Goal: Book appointment/travel/reservation

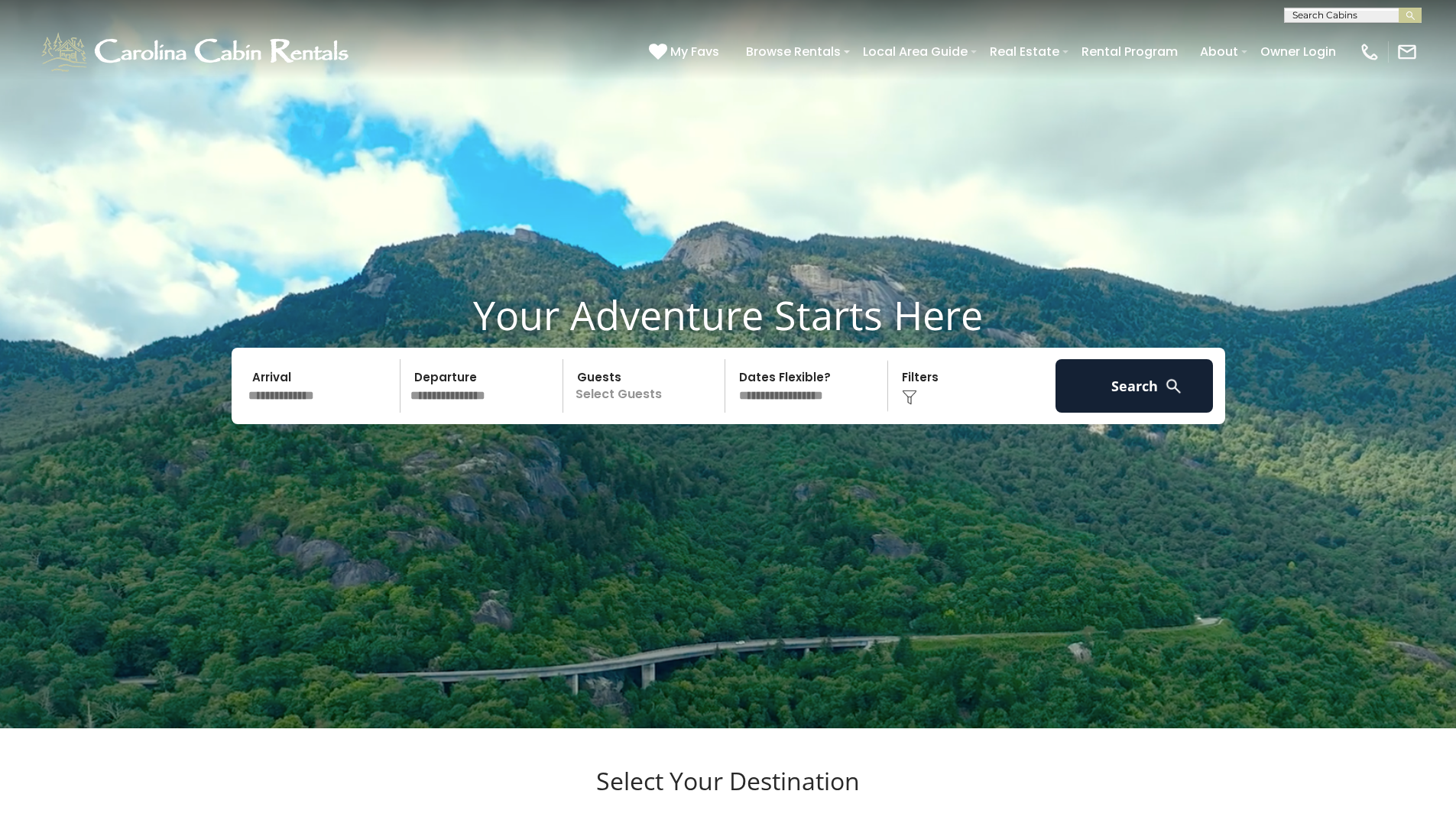
scroll to position [1, 0]
click at [1326, 14] on input "text" at bounding box center [1351, 17] width 133 height 15
type input "******"
click at [1372, 34] on li "Riverv iew Retreat" at bounding box center [1353, 35] width 136 height 14
click at [1416, 12] on button "submit" at bounding box center [1410, 15] width 23 height 15
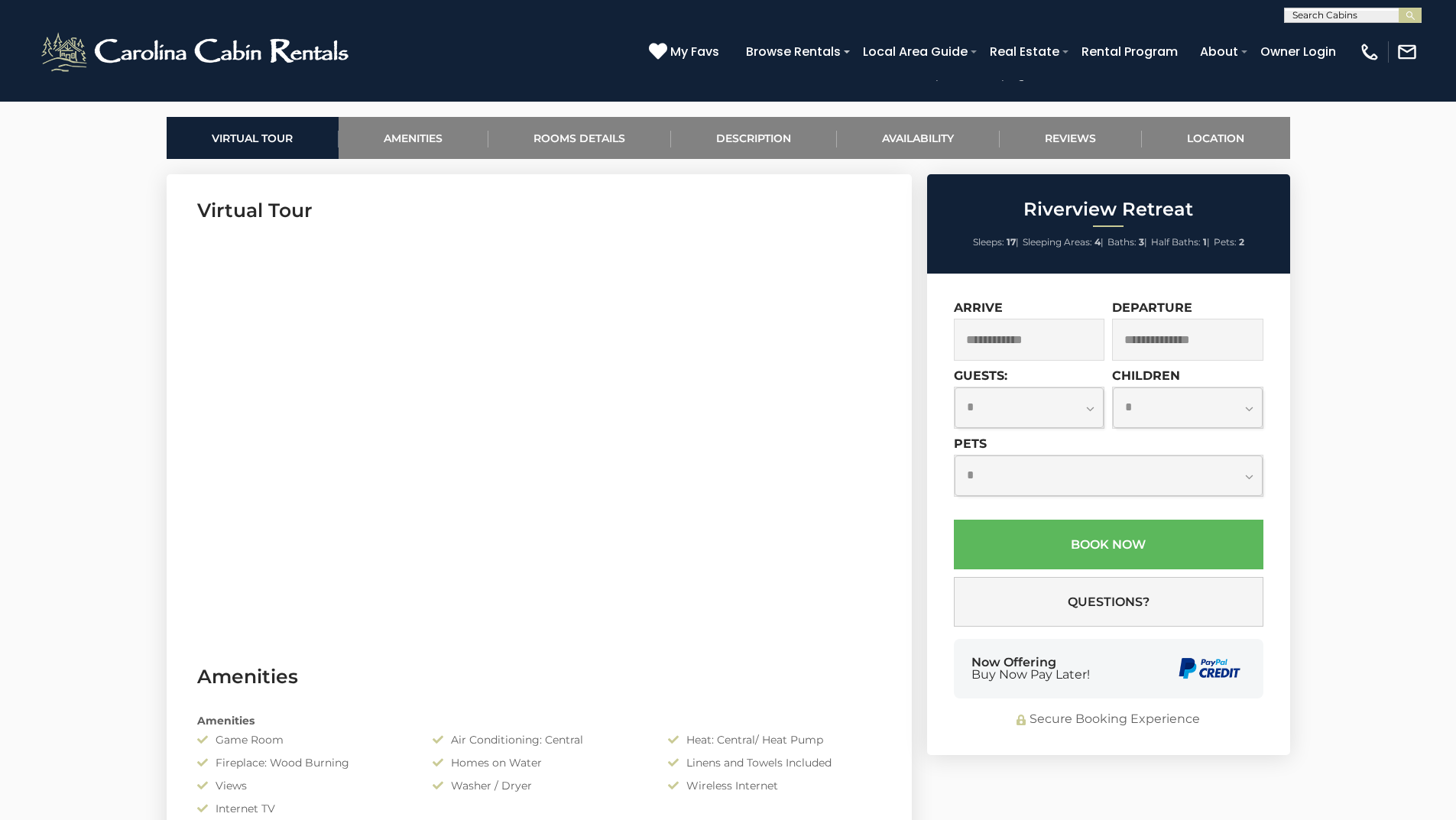
scroll to position [611, 0]
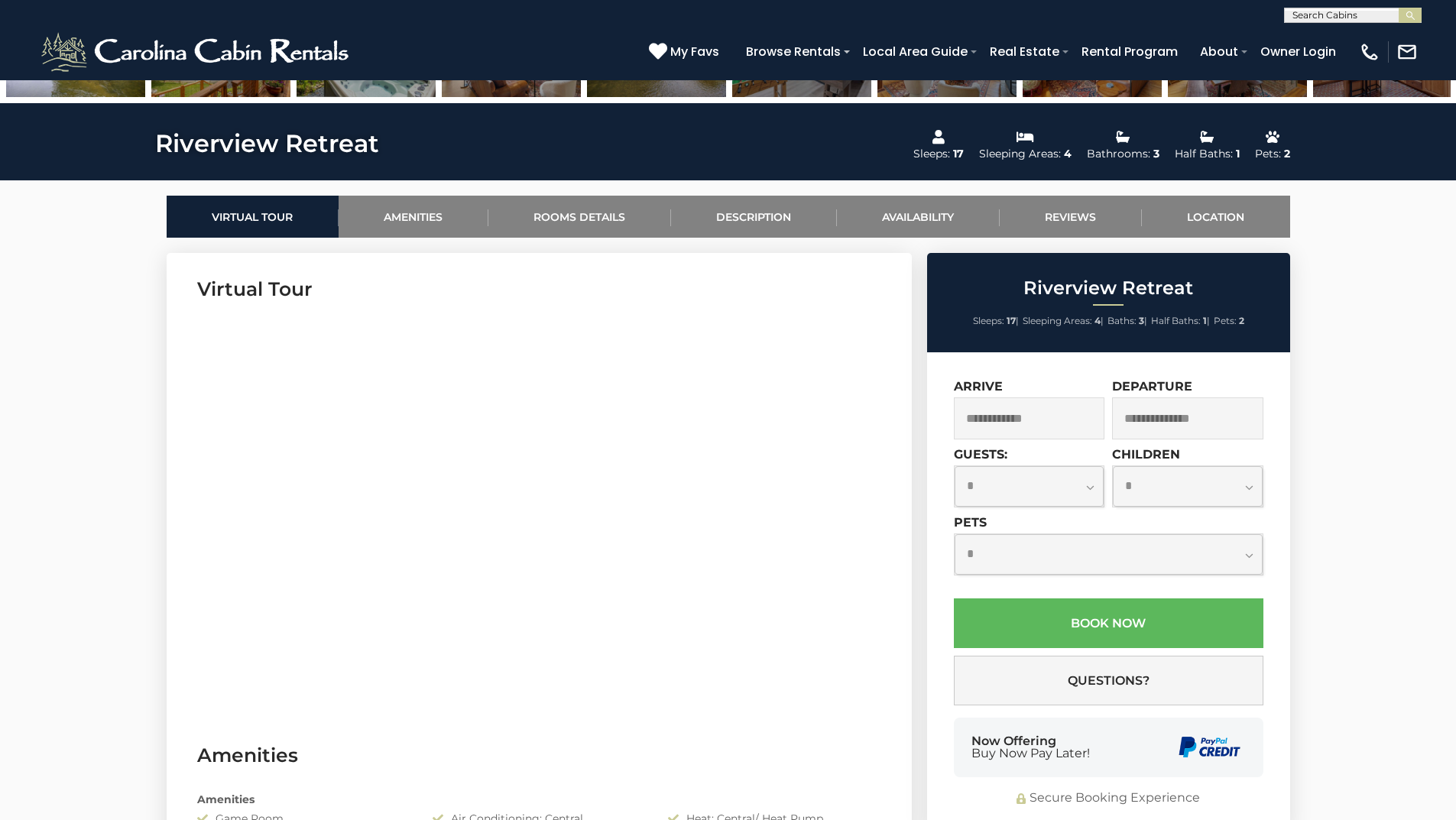
click at [1003, 418] on input "text" at bounding box center [1029, 418] width 151 height 42
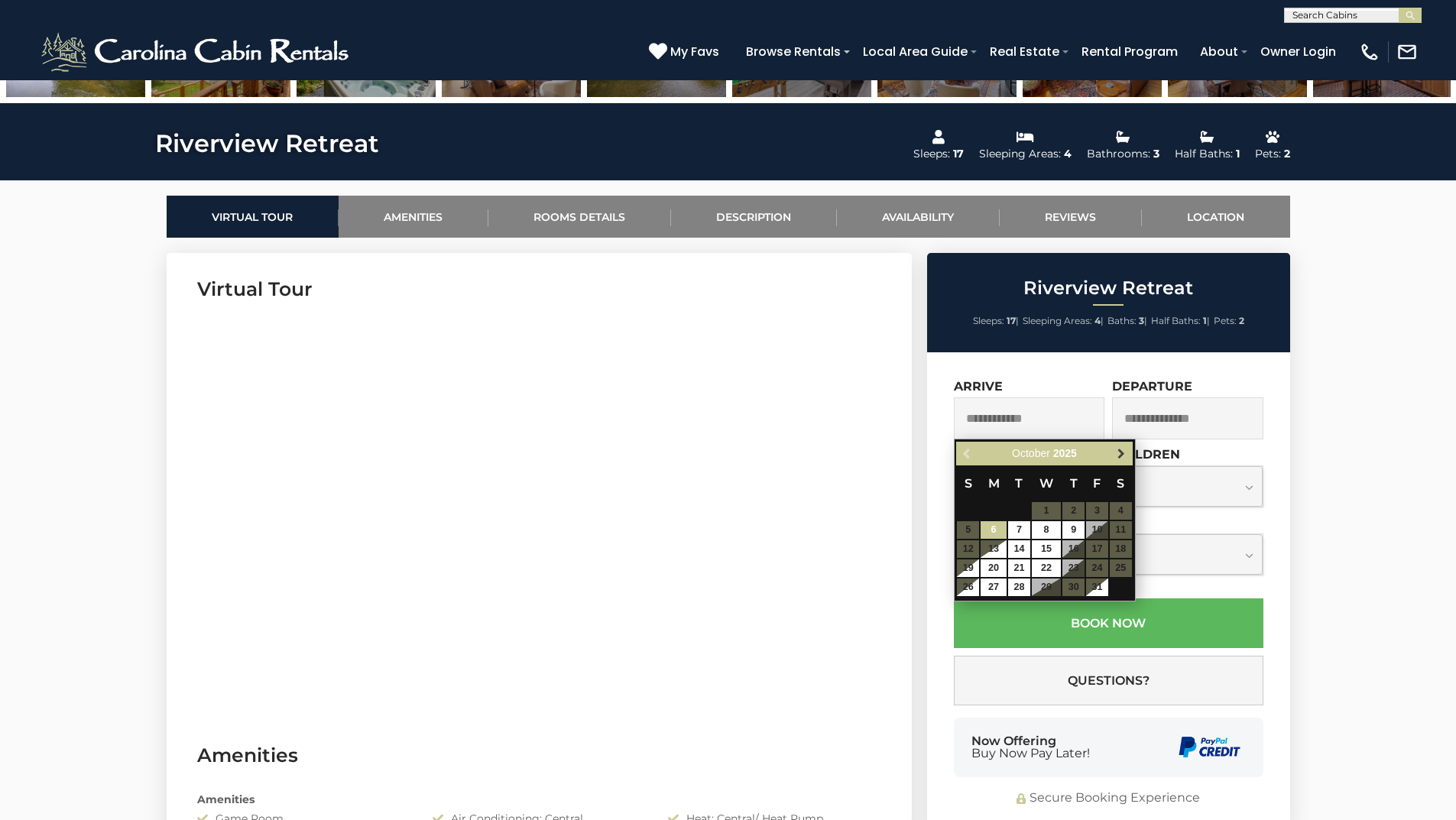
click at [1123, 451] on span "Next" at bounding box center [1120, 453] width 12 height 12
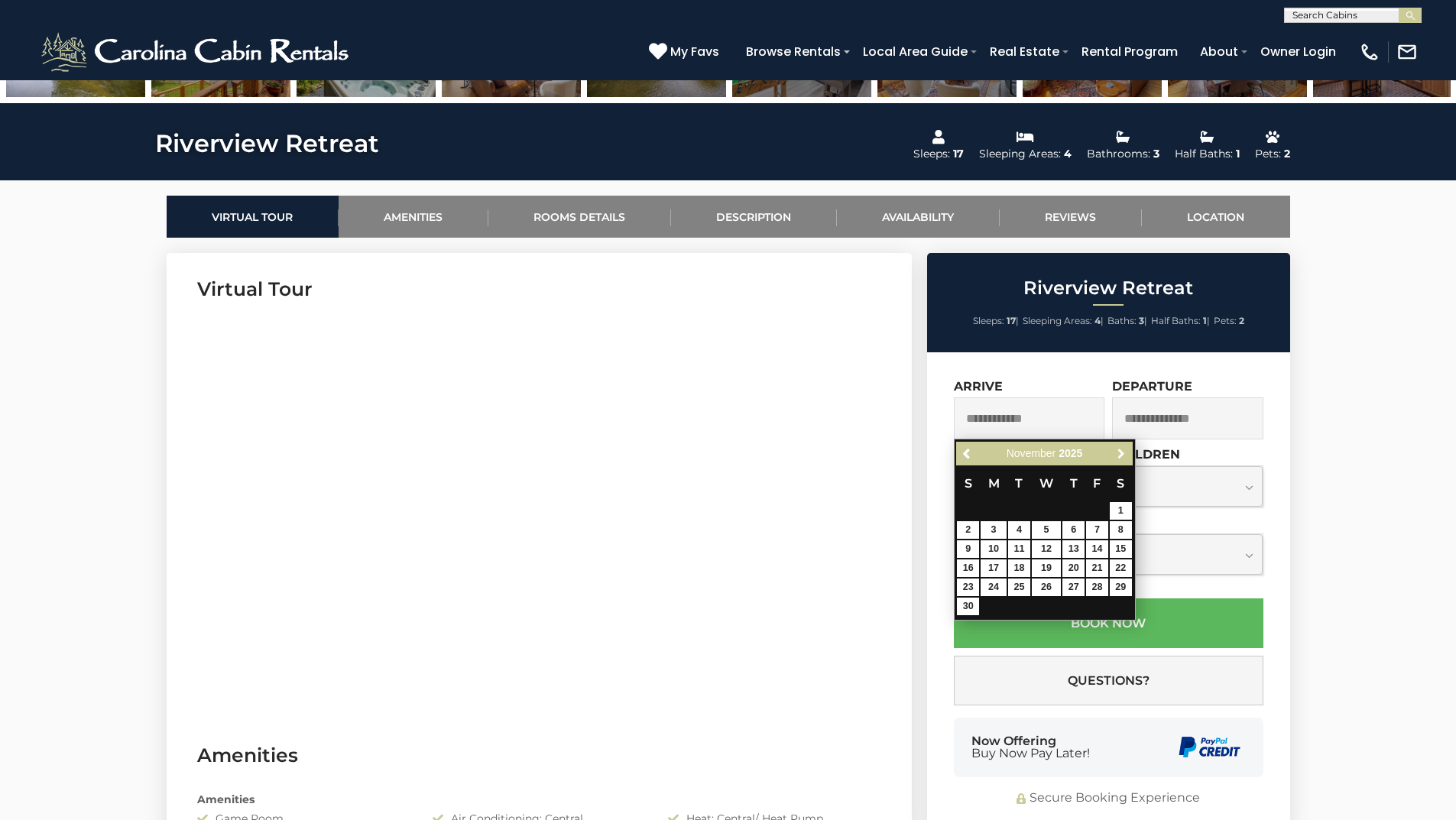
click at [1123, 451] on span "Next" at bounding box center [1120, 453] width 12 height 12
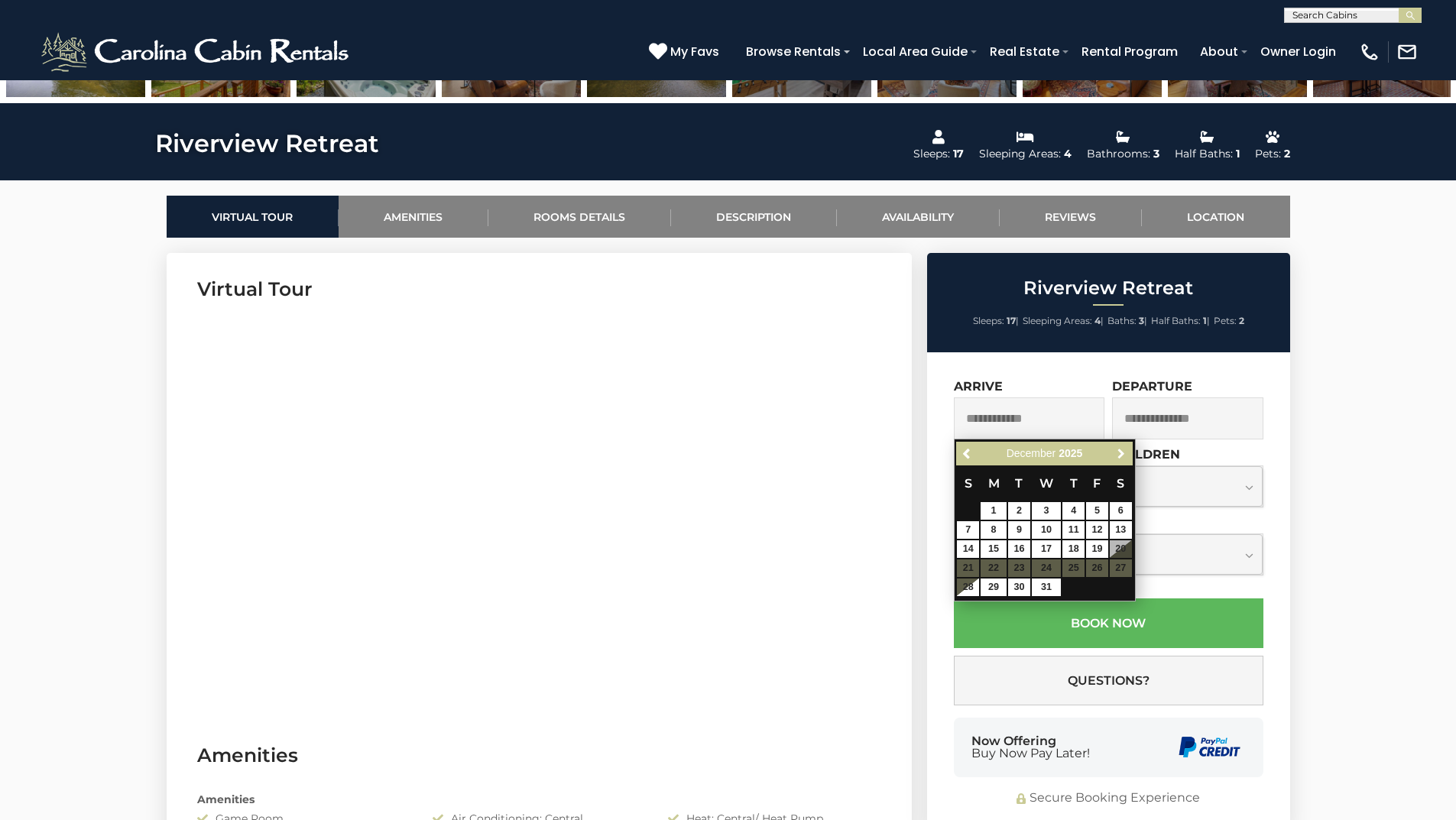
click at [1123, 451] on span "Next" at bounding box center [1120, 453] width 12 height 12
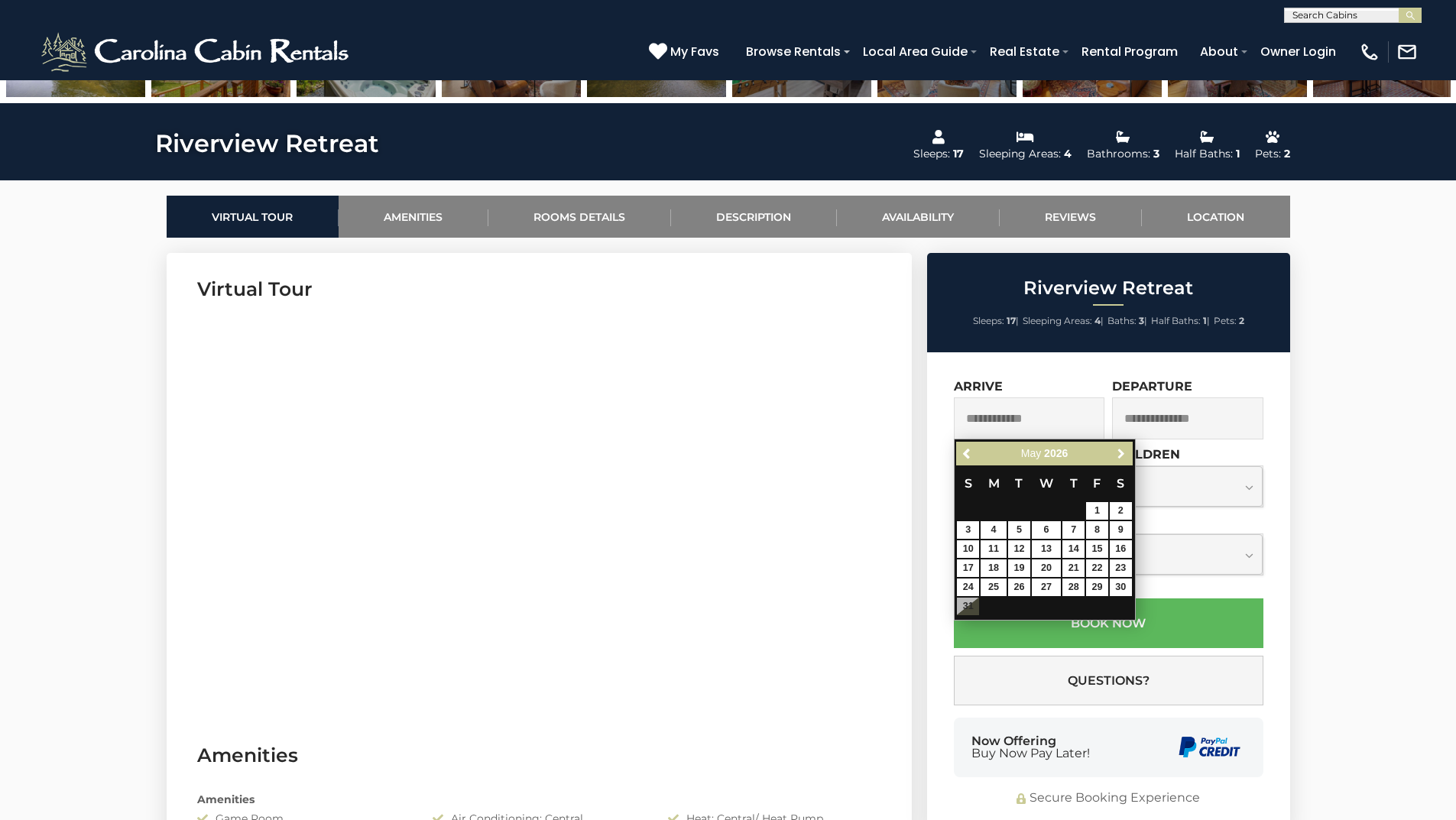
click at [1123, 451] on span "Next" at bounding box center [1120, 453] width 12 height 12
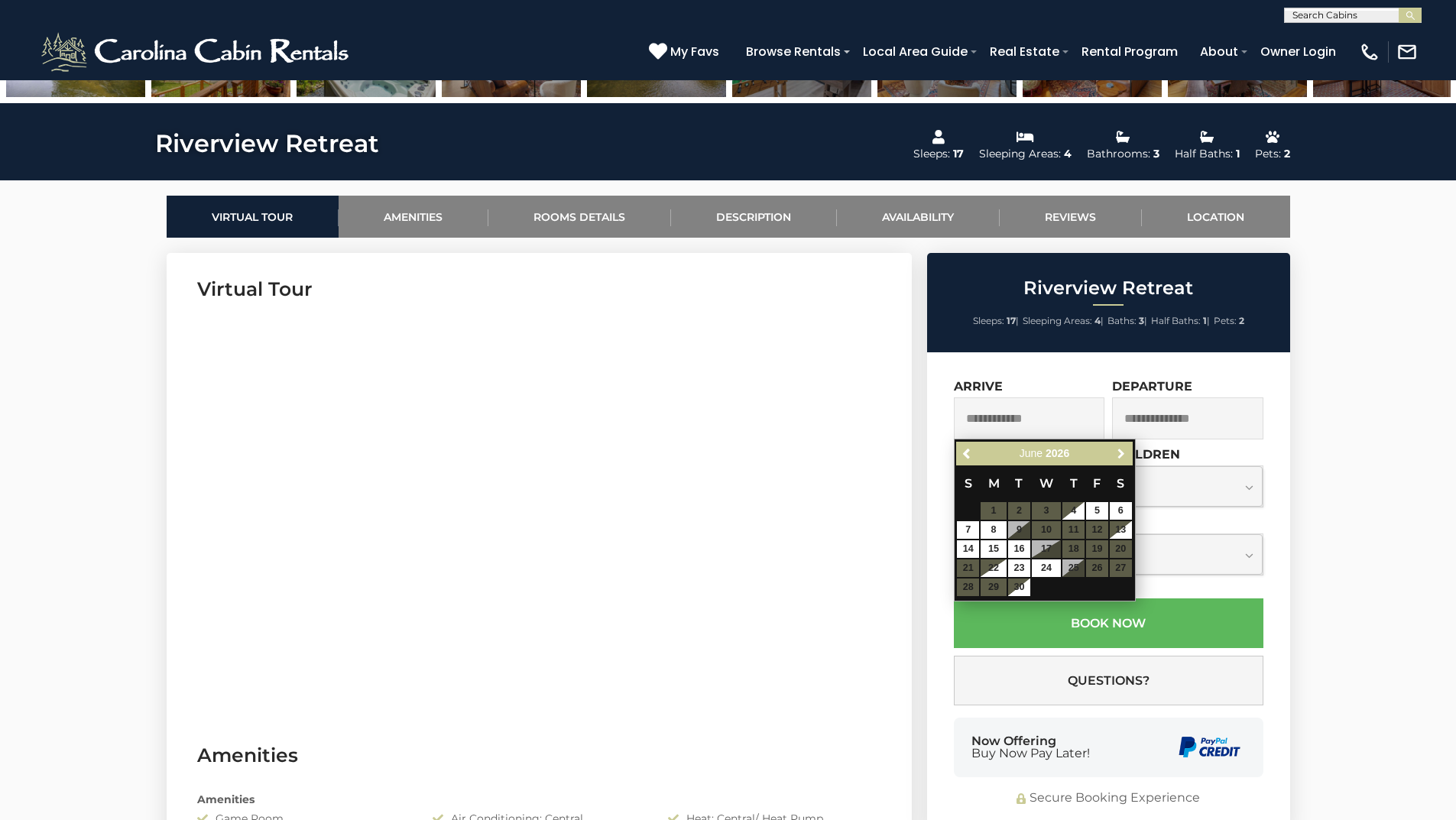
click at [1123, 451] on span "Next" at bounding box center [1120, 453] width 12 height 12
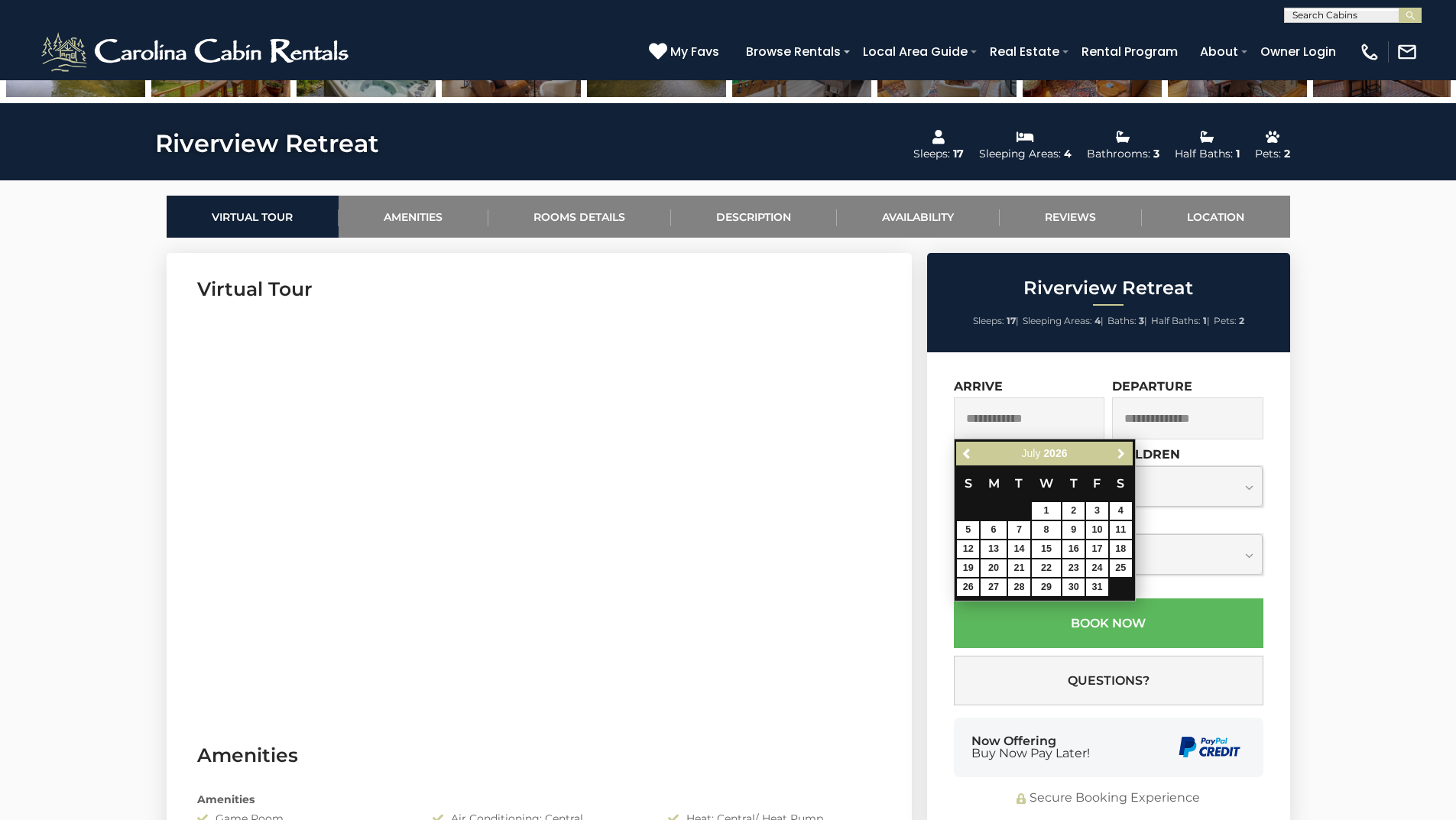
click at [1123, 451] on span "Next" at bounding box center [1120, 453] width 12 height 12
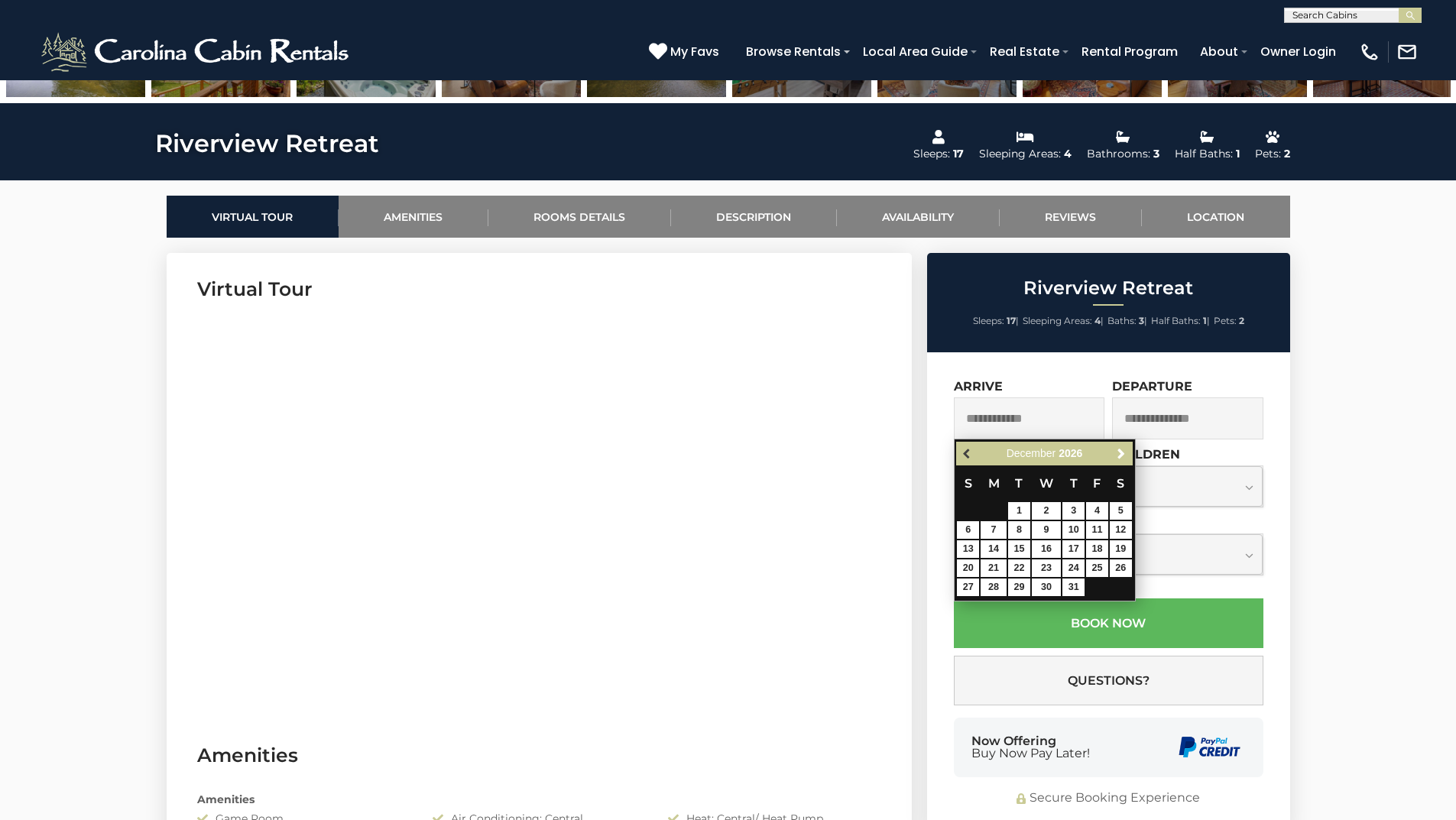
click at [972, 453] on span "Previous" at bounding box center [967, 453] width 12 height 12
click at [973, 453] on span "Previous" at bounding box center [967, 453] width 12 height 12
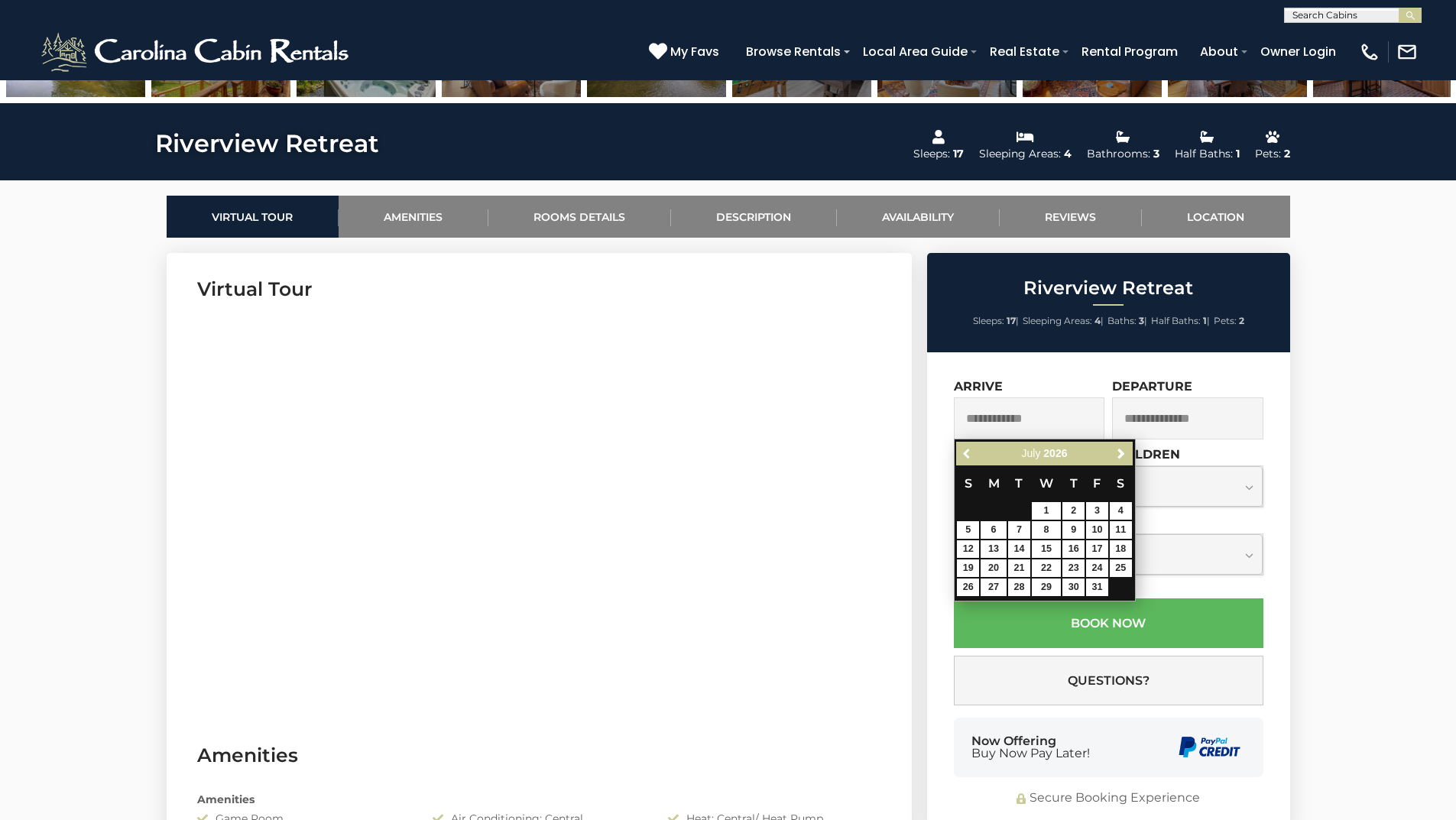
click at [973, 453] on span "Previous" at bounding box center [967, 453] width 12 height 12
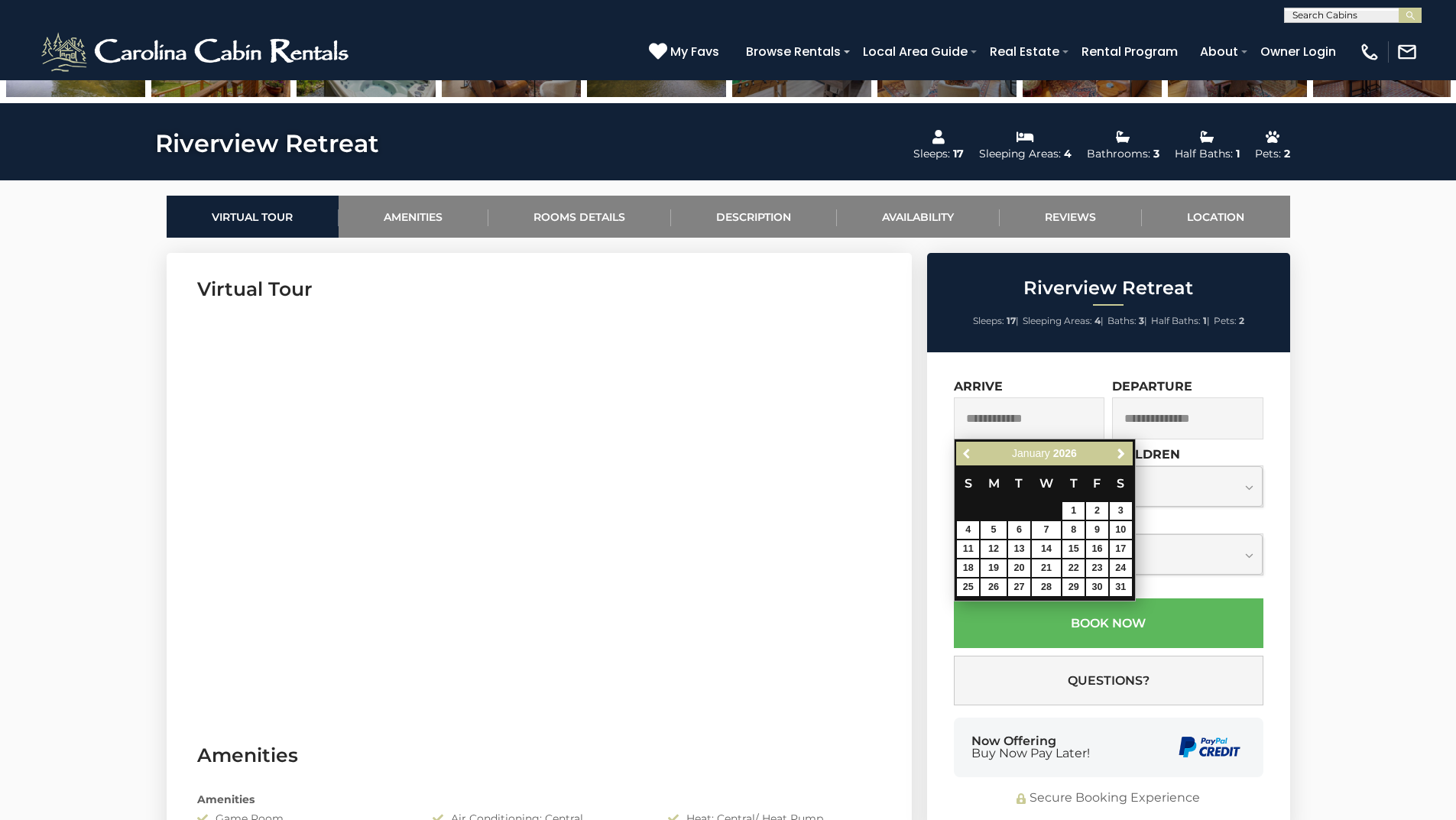
click at [973, 453] on span "Previous" at bounding box center [967, 453] width 12 height 12
click at [973, 453] on div "Previous Next October 2025" at bounding box center [1044, 454] width 176 height 24
click at [1124, 451] on span "Next" at bounding box center [1120, 453] width 12 height 12
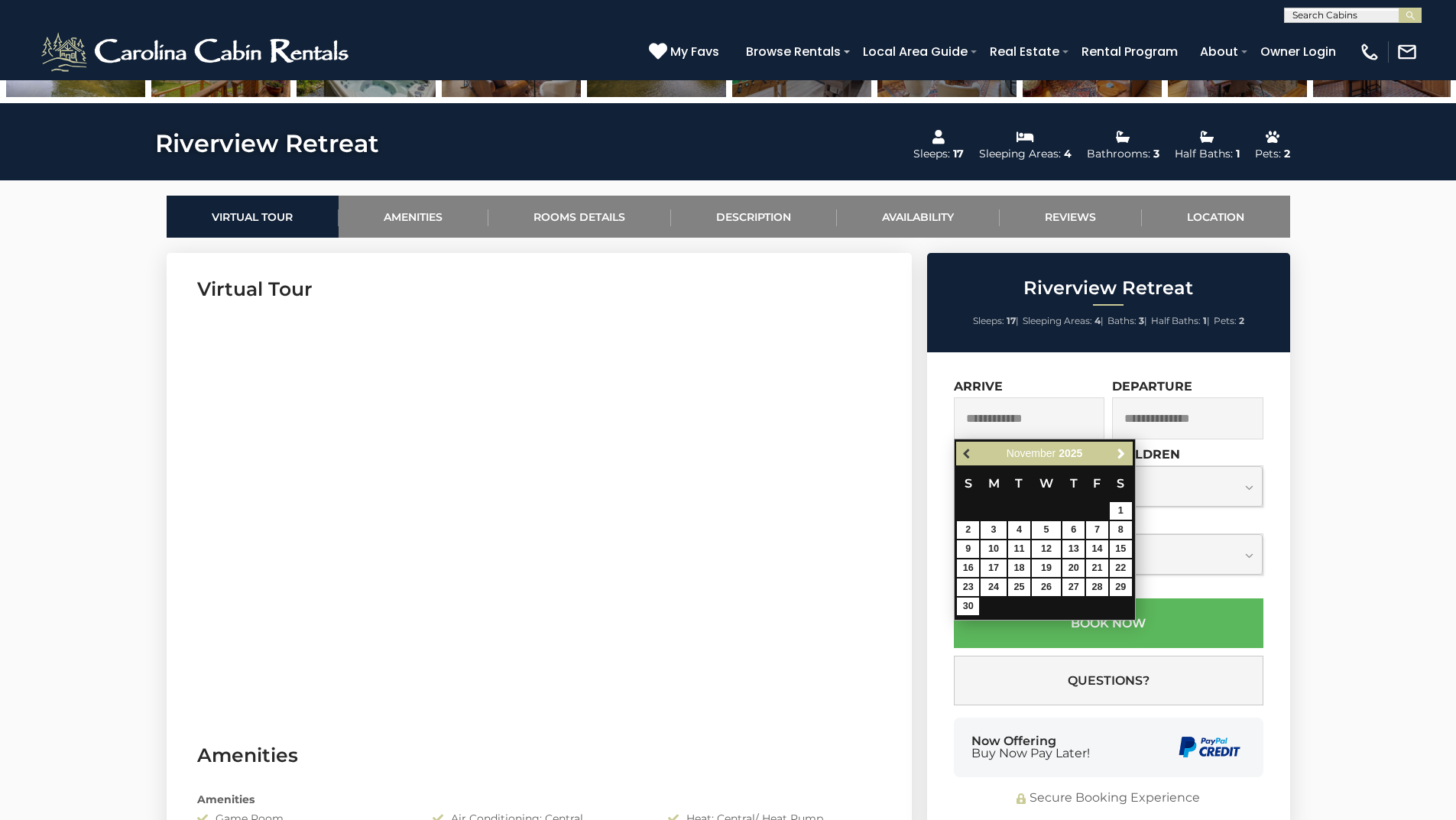
click at [969, 449] on span "Previous" at bounding box center [967, 453] width 12 height 12
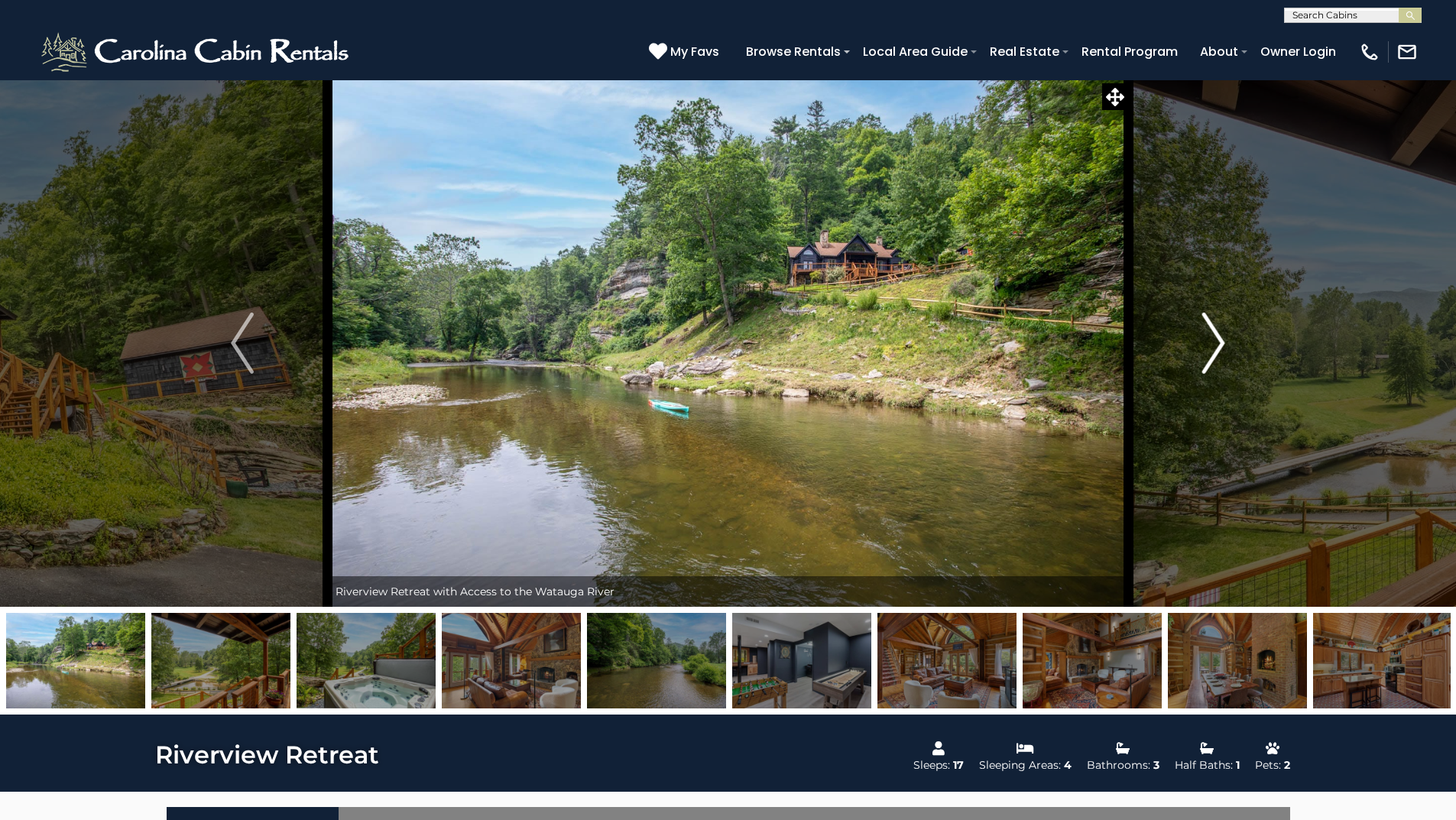
scroll to position [619, 0]
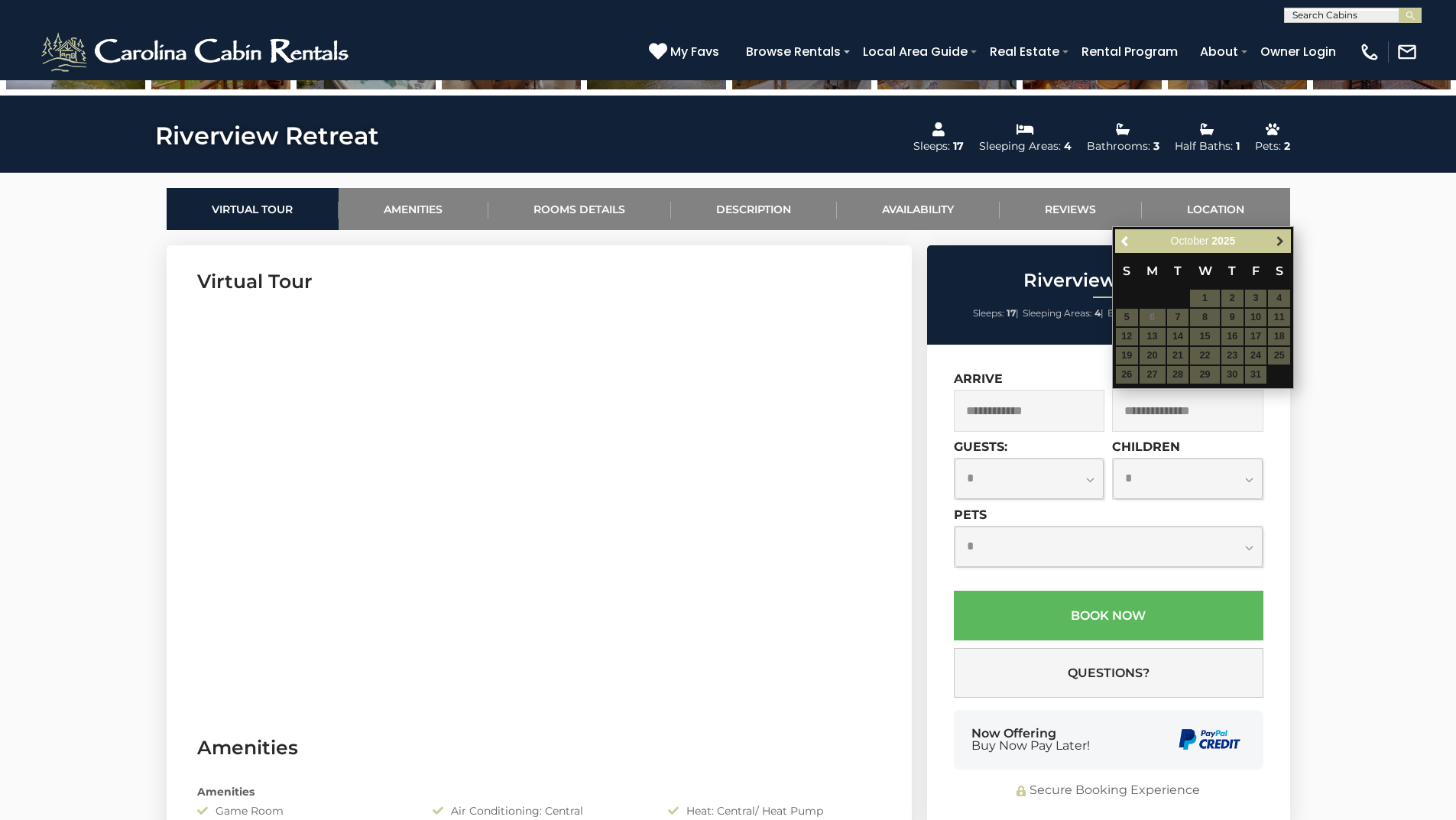
click at [1279, 241] on span "Next" at bounding box center [1279, 241] width 12 height 12
click at [1118, 238] on link "Previous" at bounding box center [1126, 241] width 19 height 19
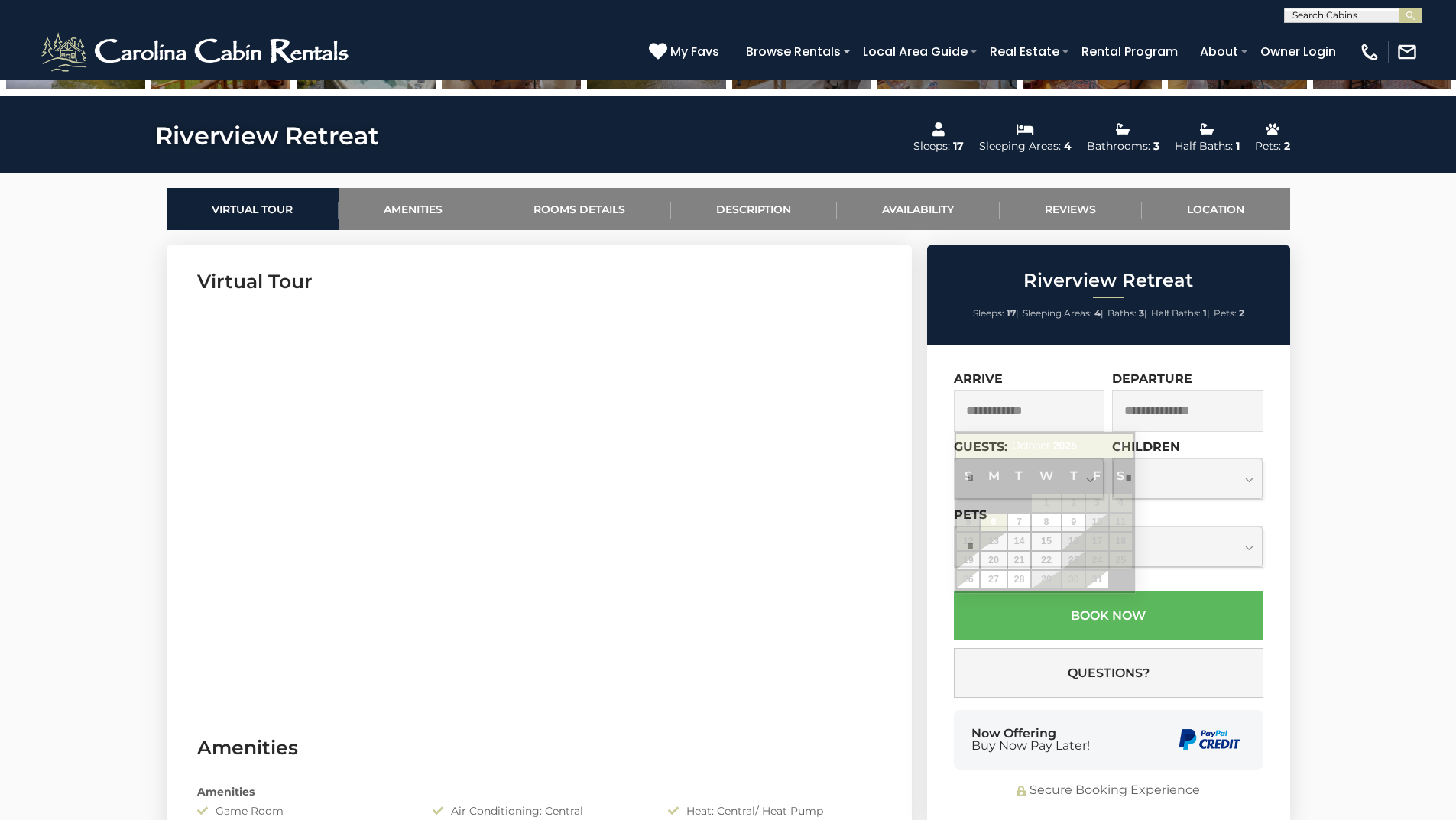
click at [1003, 417] on input "text" at bounding box center [1029, 411] width 151 height 42
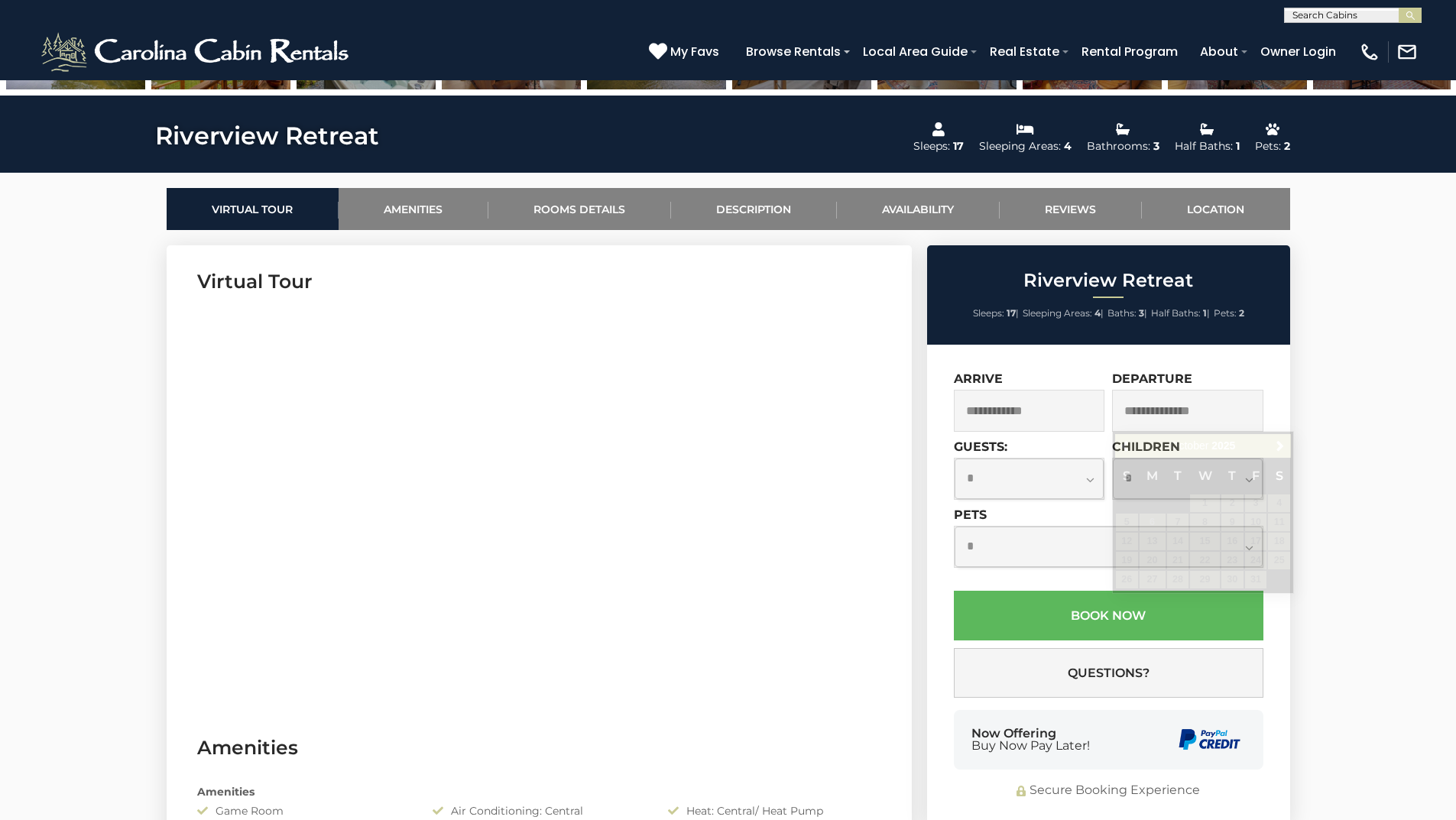
click at [1185, 401] on input "text" at bounding box center [1187, 411] width 151 height 42
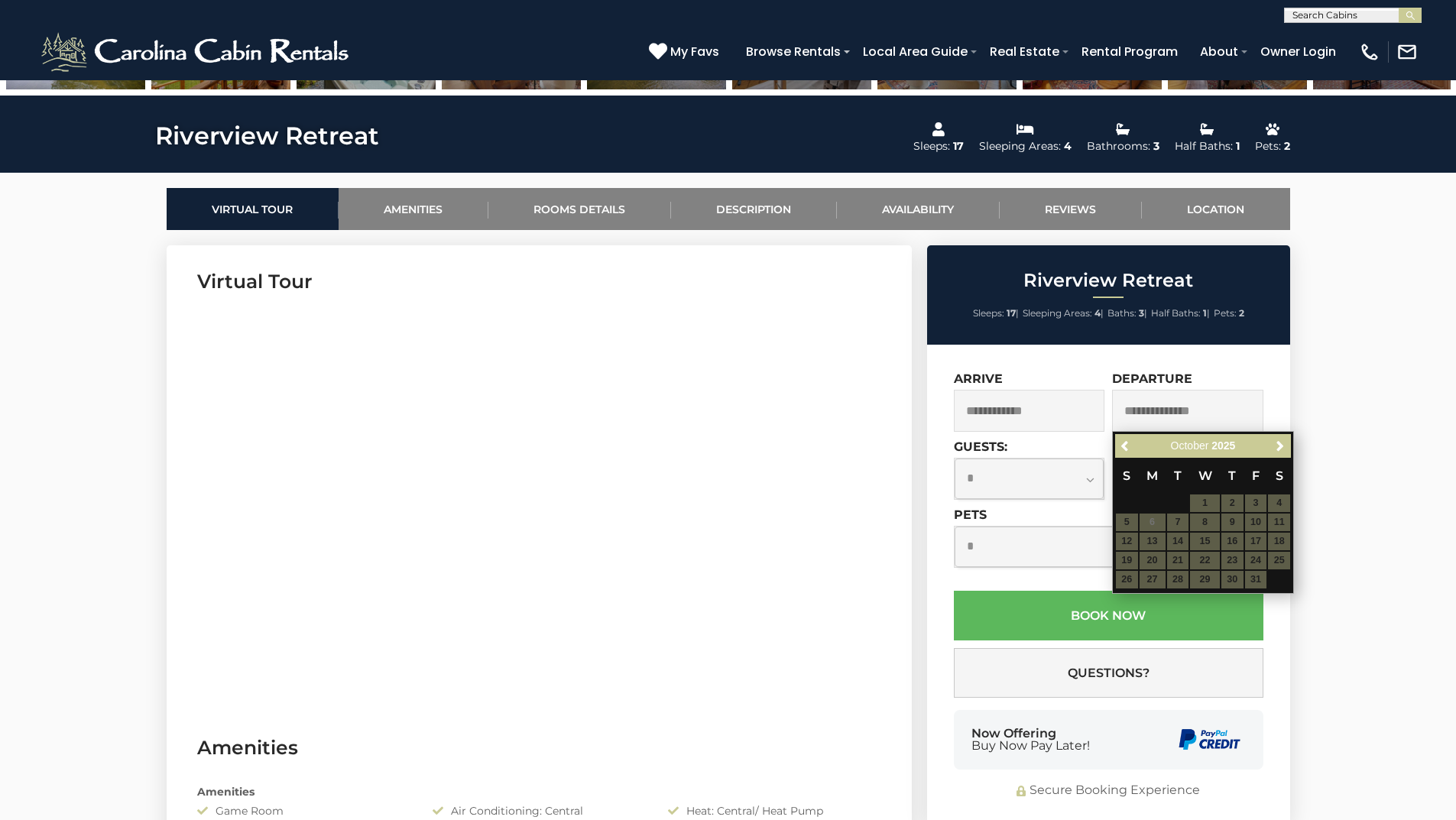
click at [1054, 400] on input "text" at bounding box center [1029, 411] width 151 height 42
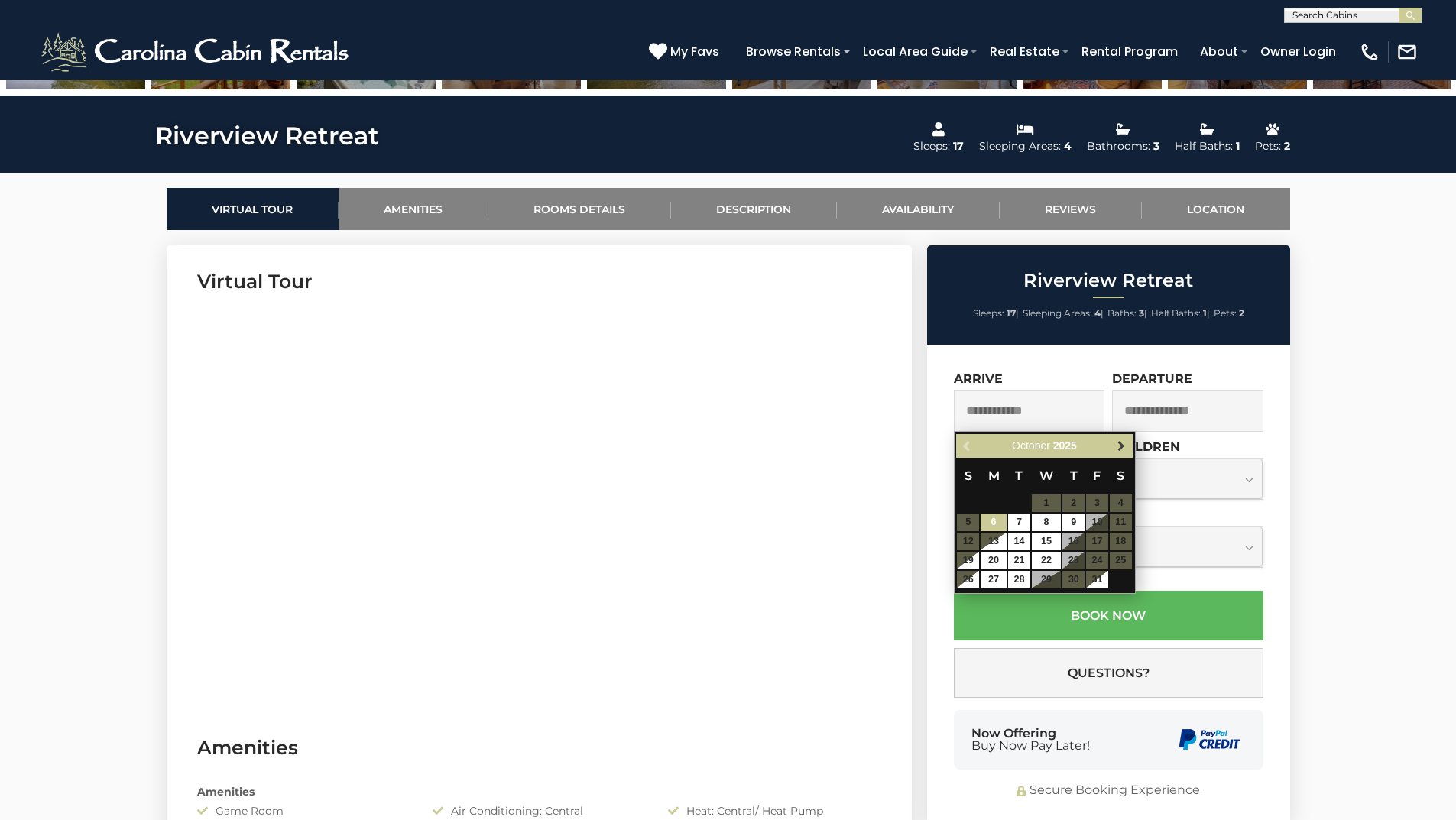
click at [1113, 445] on link "Next" at bounding box center [1122, 446] width 19 height 19
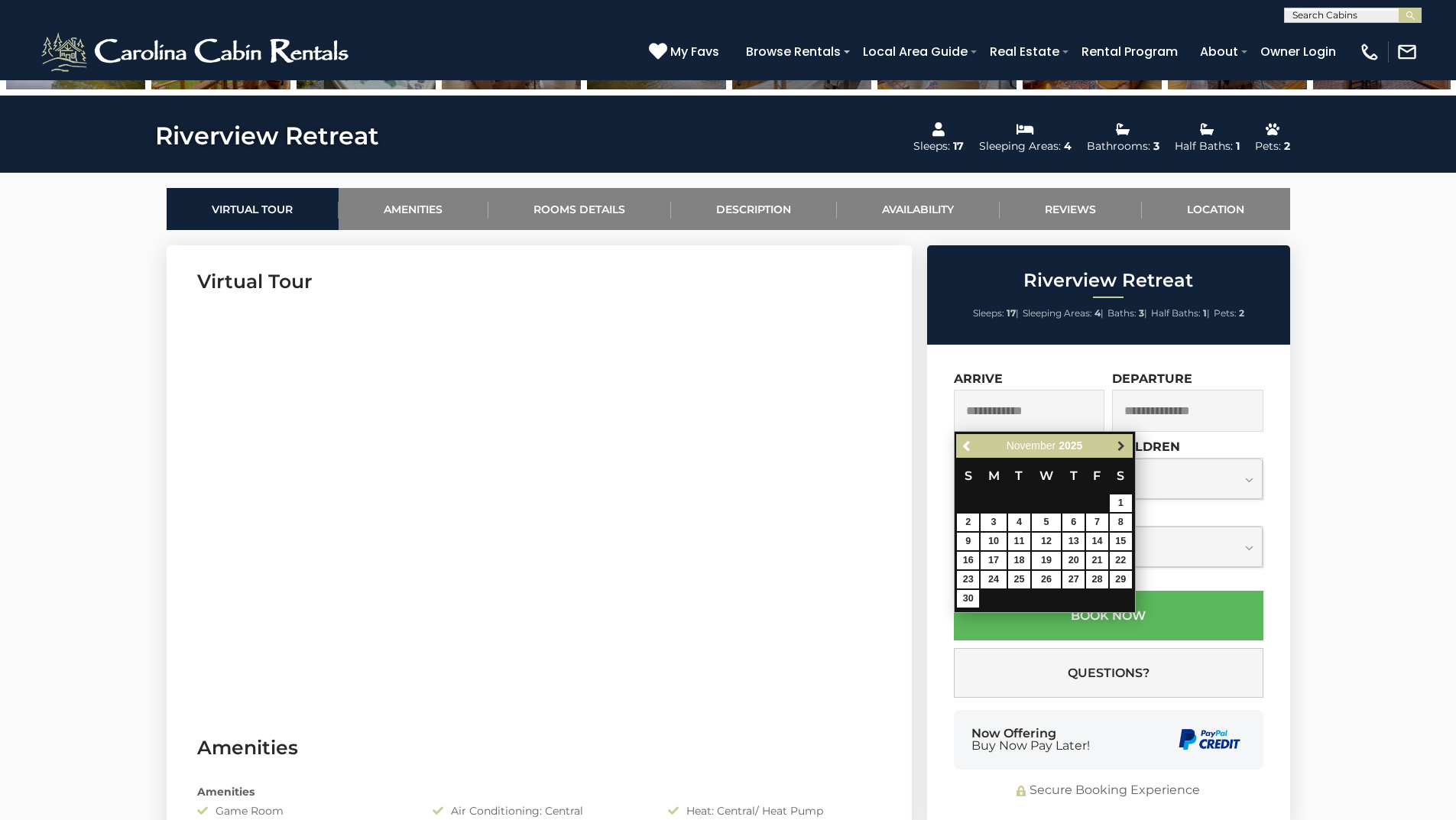
click at [1116, 448] on span "Next" at bounding box center [1120, 446] width 12 height 12
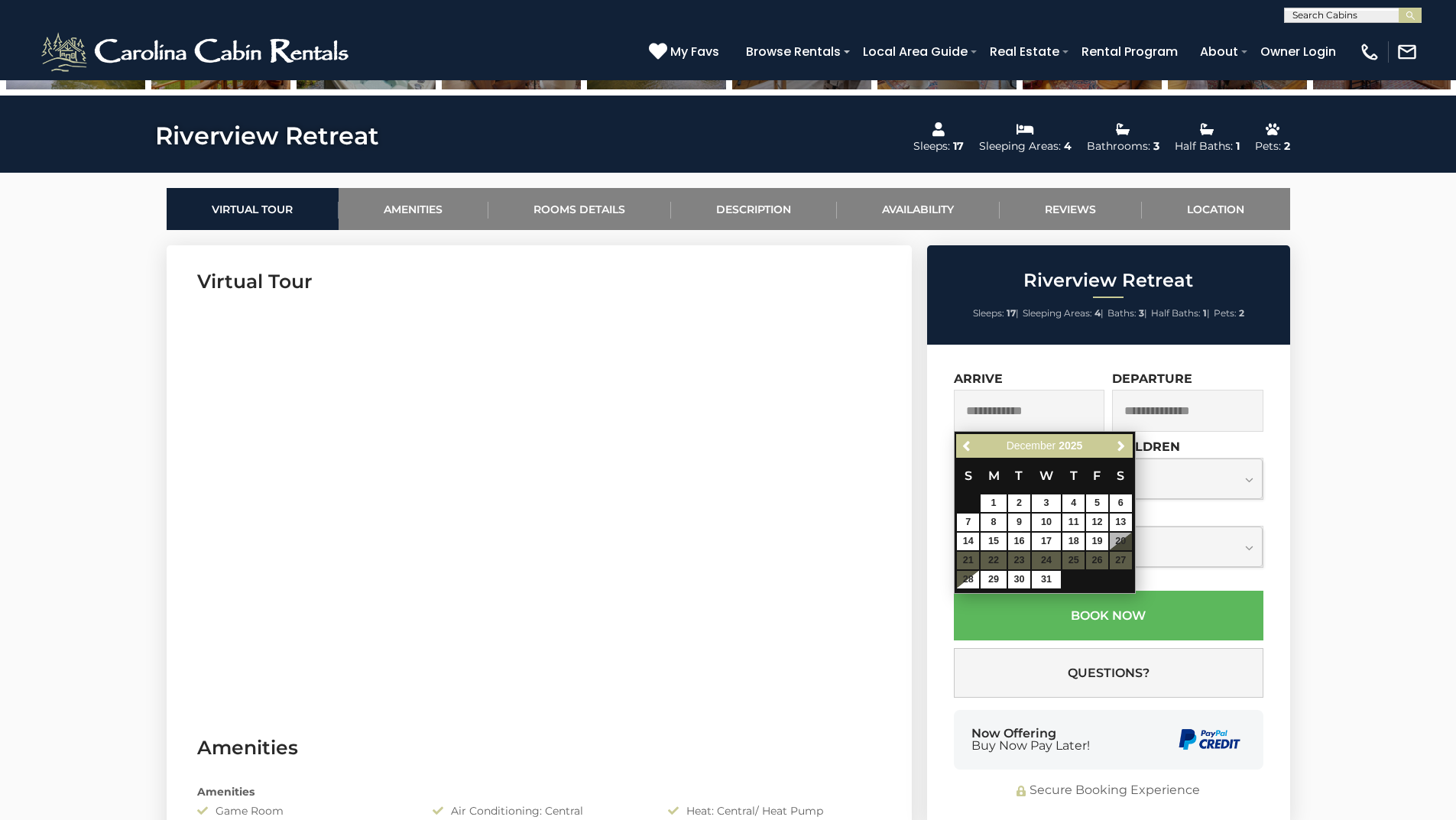
click at [1080, 563] on table "S M T W T F S 1 2 3 4 5 6 7 8 9 10 11 12 13 14 15 16 17 18 19 20 21 22 23 24 25…" at bounding box center [1044, 523] width 176 height 131
click at [1118, 444] on span "Next" at bounding box center [1120, 446] width 12 height 12
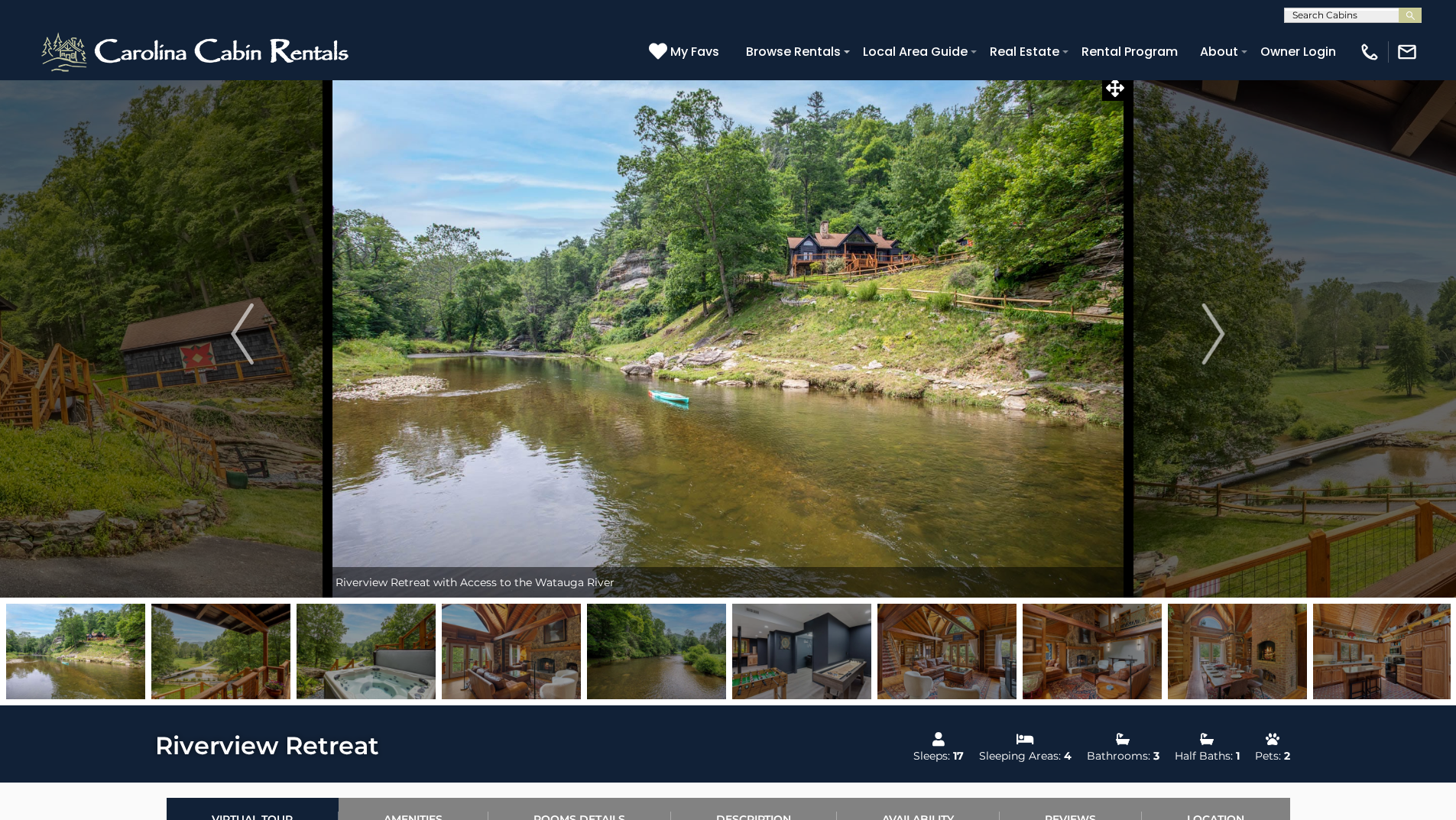
scroll to position [8, 0]
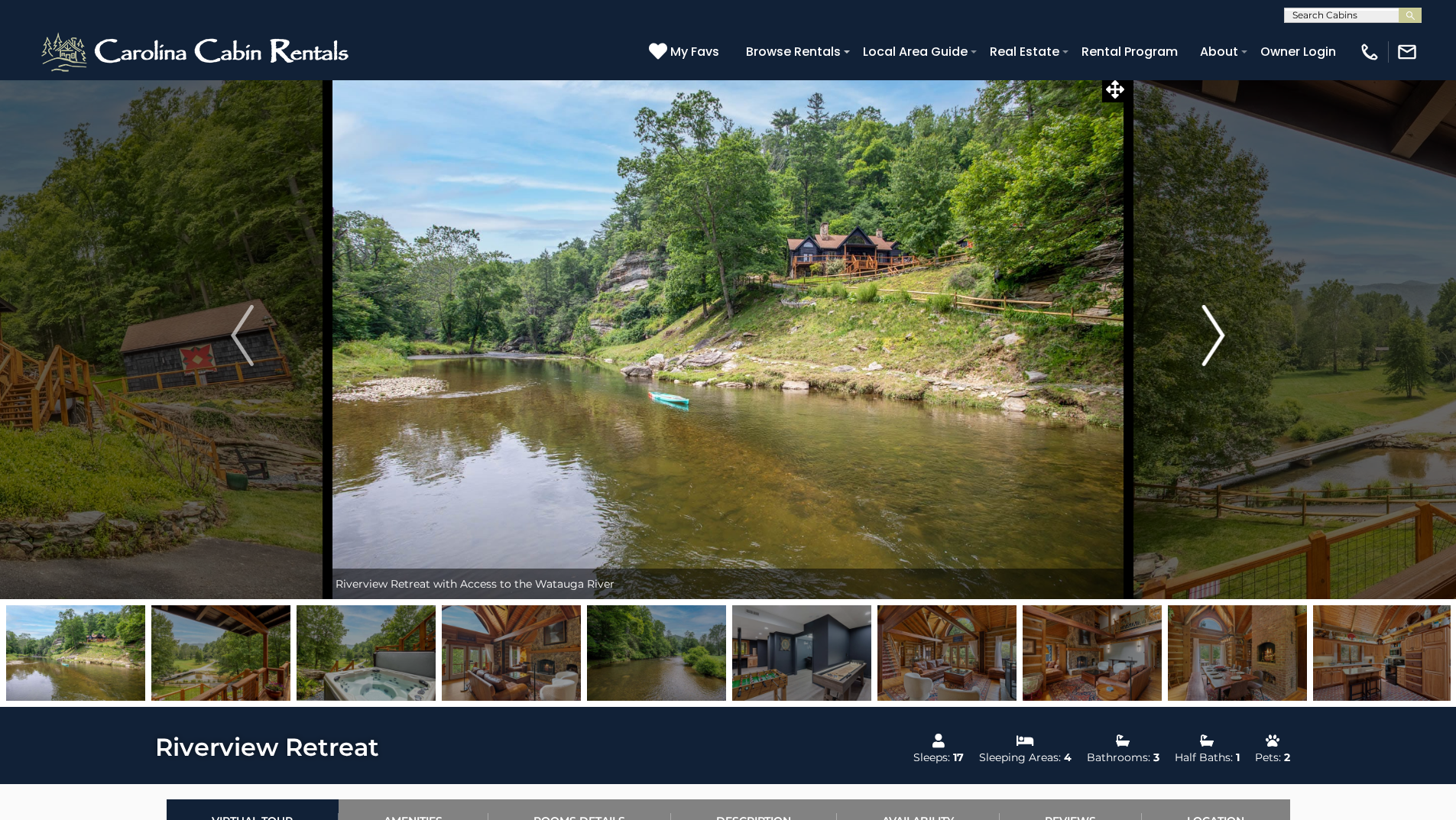
click at [1215, 334] on img "Next" at bounding box center [1213, 336] width 23 height 62
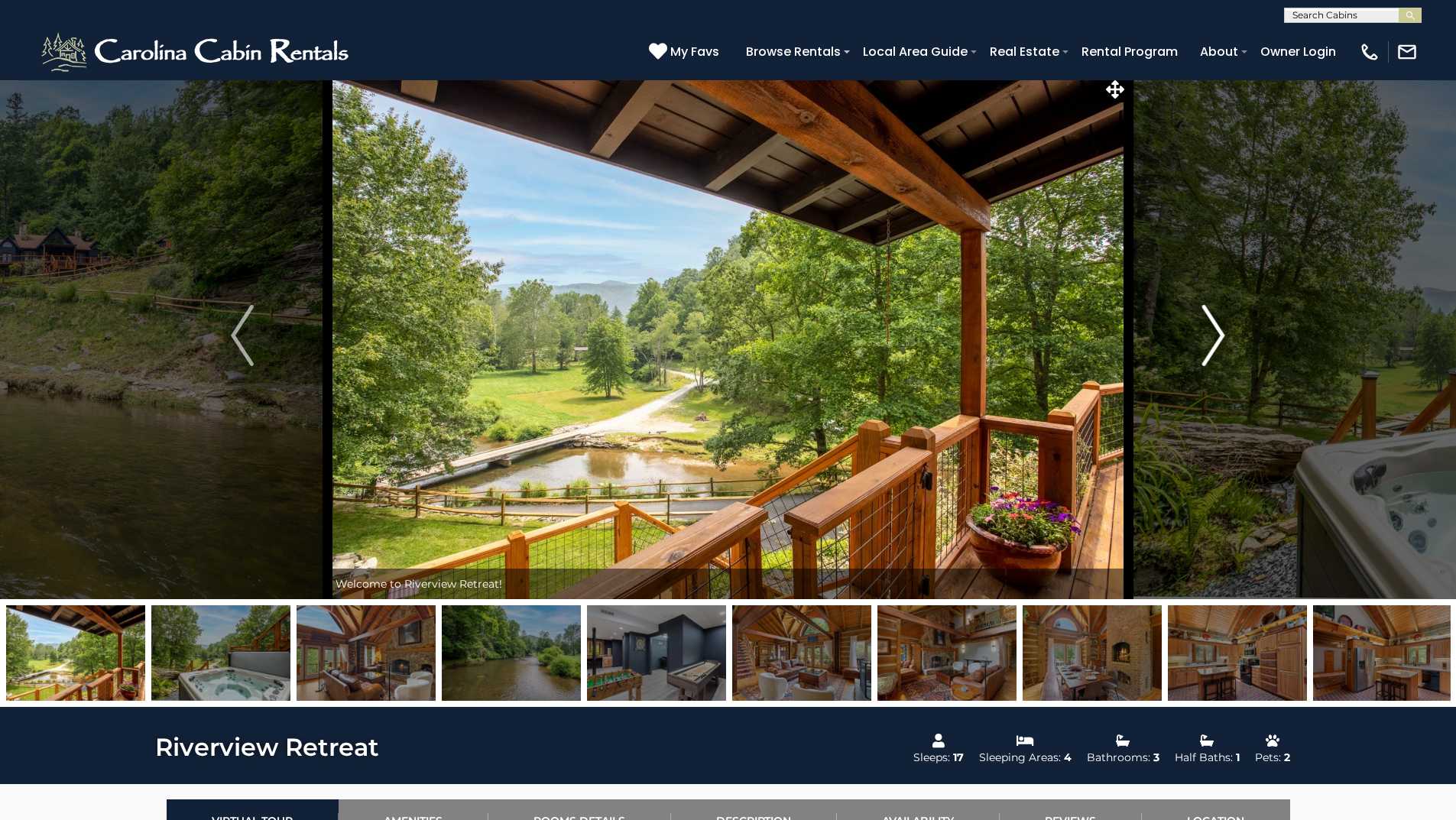
click at [1215, 334] on img "Next" at bounding box center [1213, 336] width 23 height 62
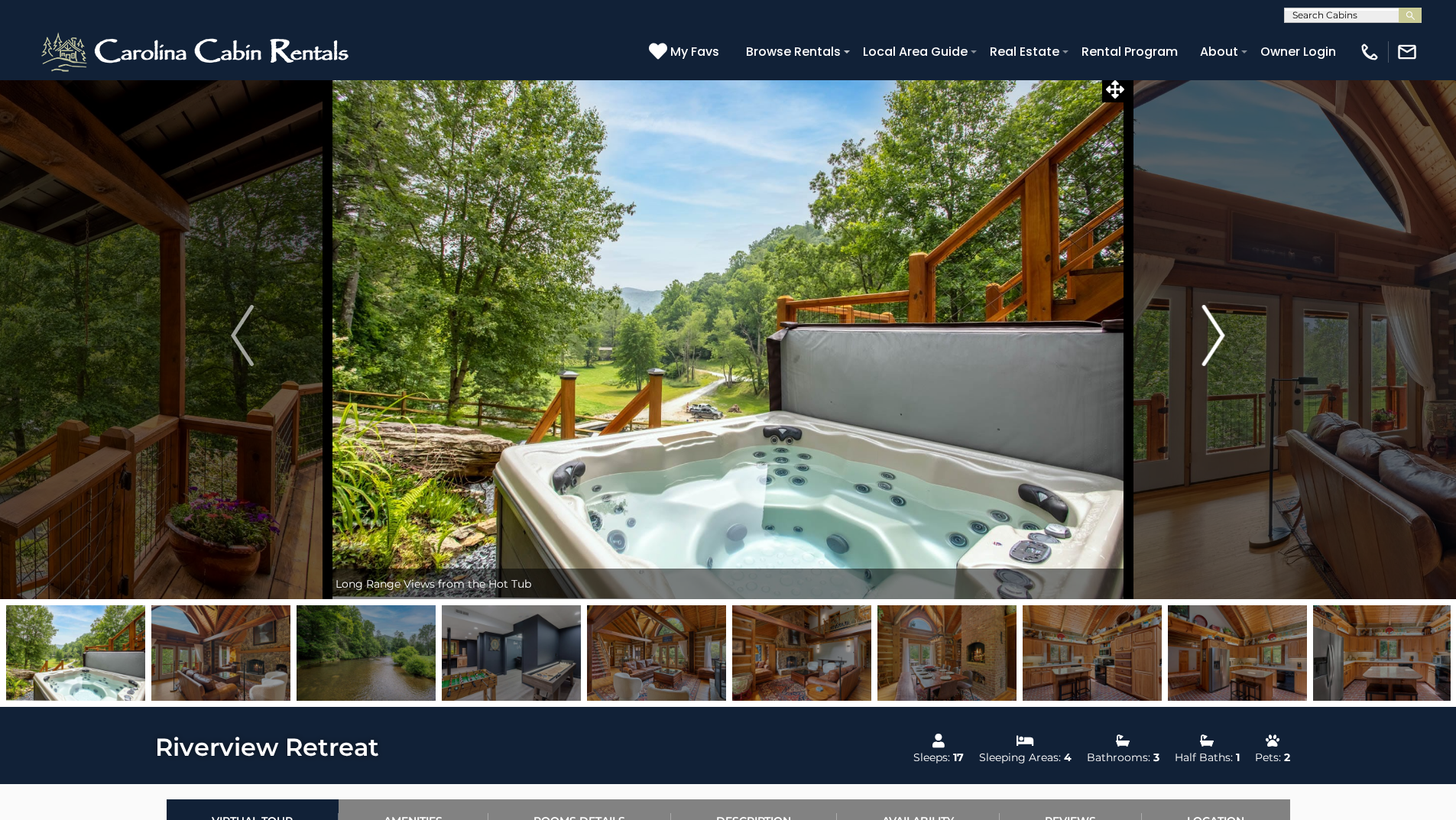
click at [1215, 334] on img "Next" at bounding box center [1213, 336] width 23 height 62
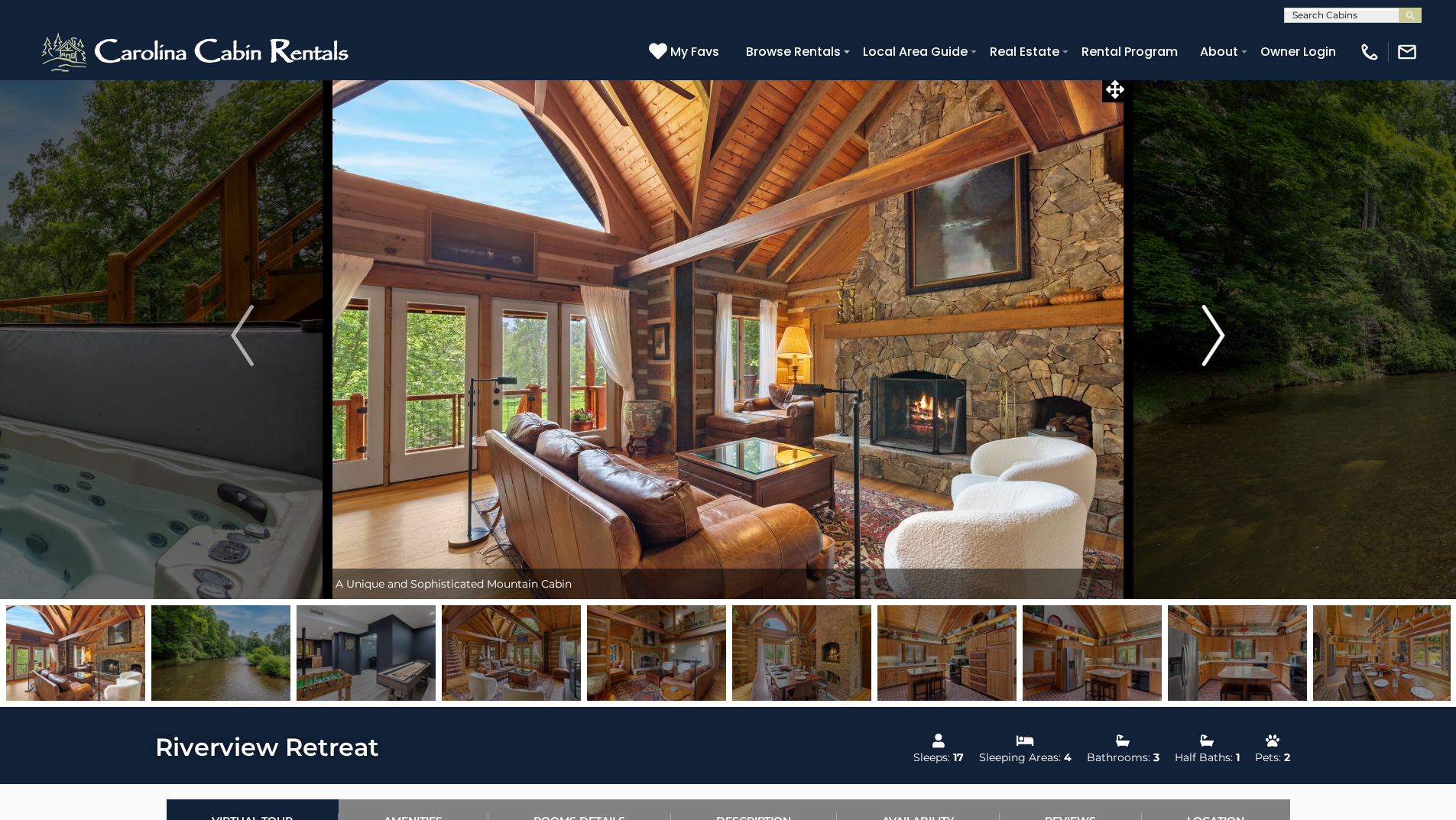
click at [1215, 334] on img "Next" at bounding box center [1213, 336] width 23 height 62
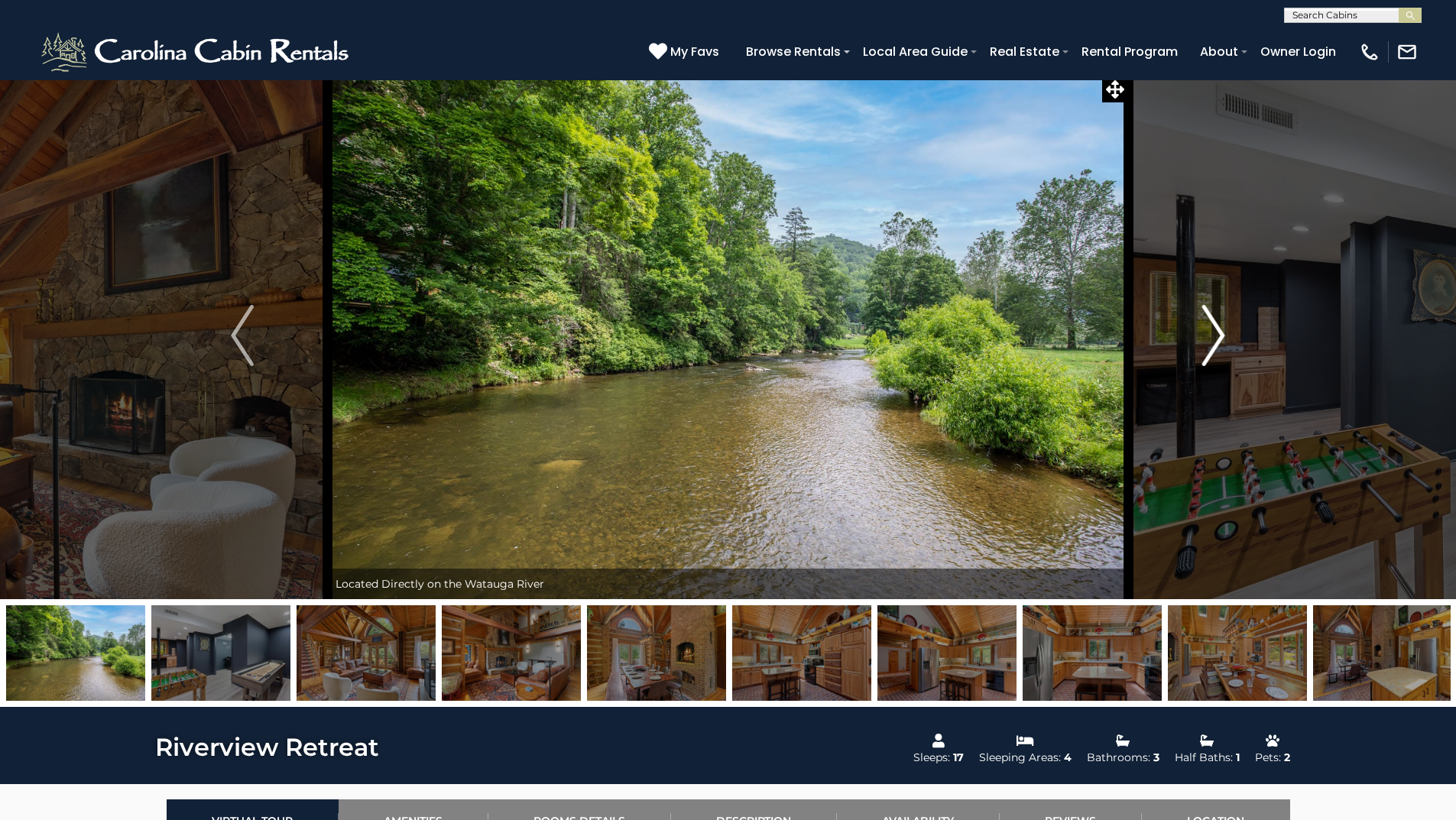
click at [1215, 334] on img "Next" at bounding box center [1213, 336] width 23 height 62
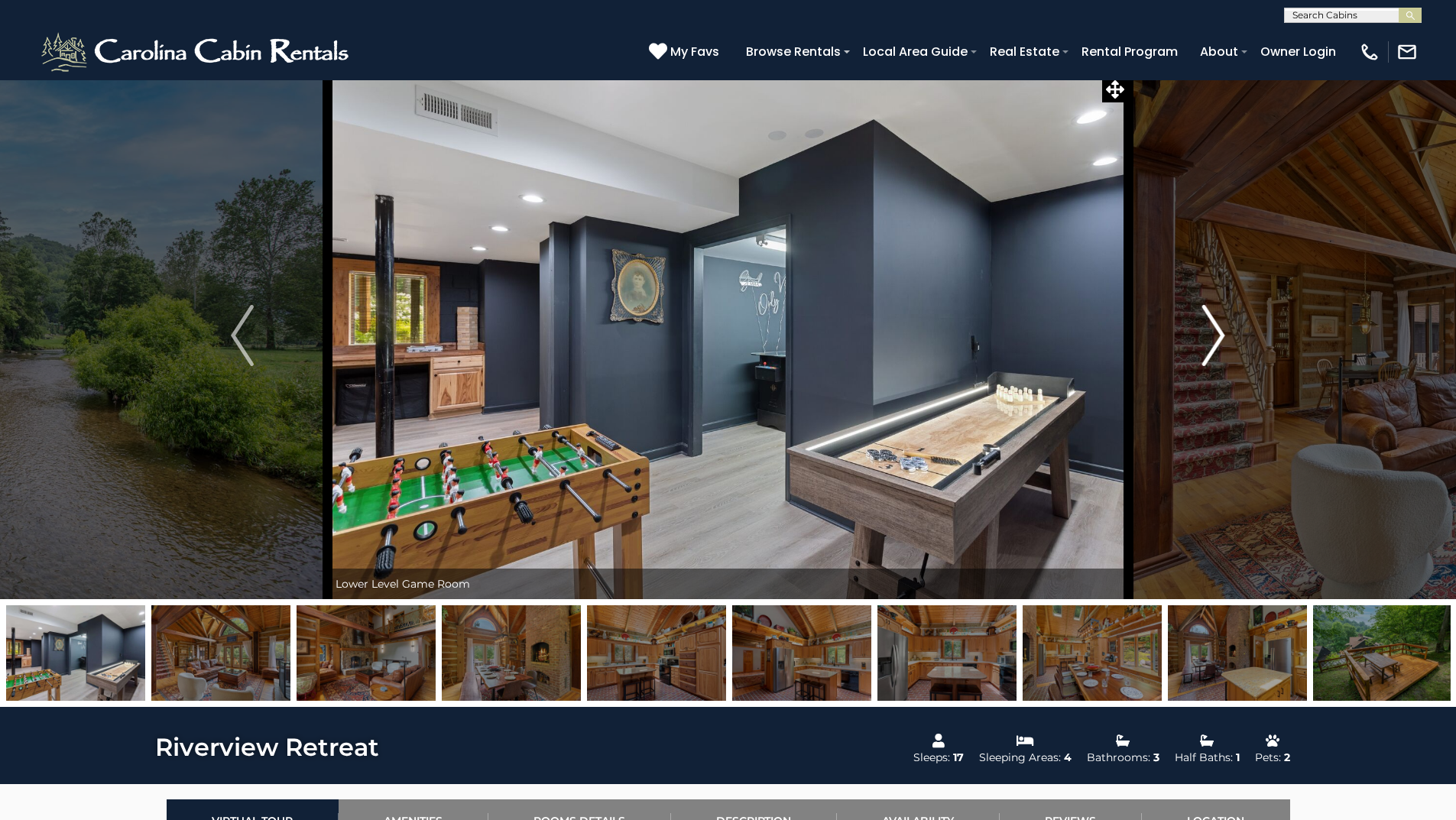
click at [1215, 334] on img "Next" at bounding box center [1213, 336] width 23 height 62
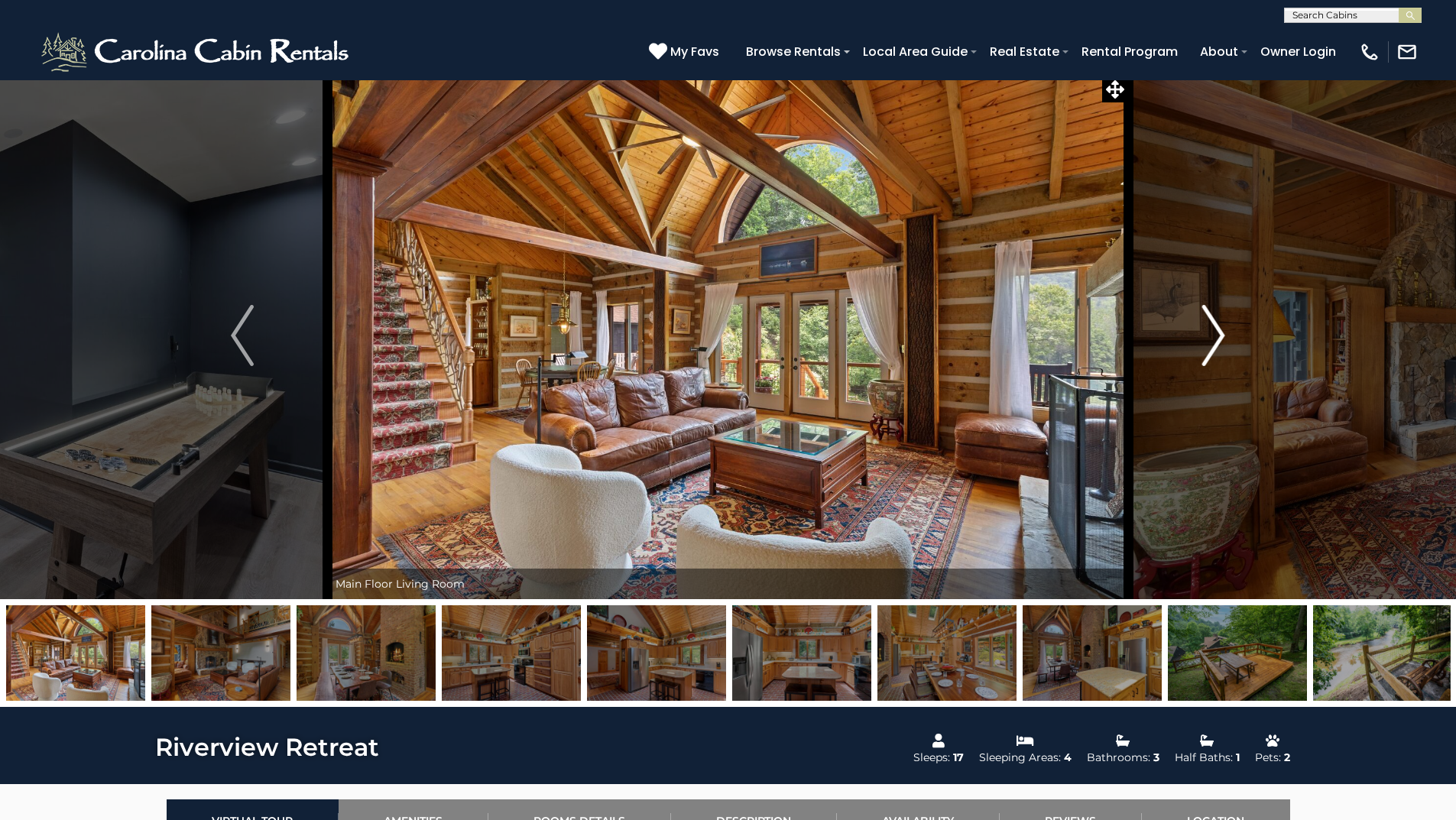
click at [1215, 334] on img "Next" at bounding box center [1213, 336] width 23 height 62
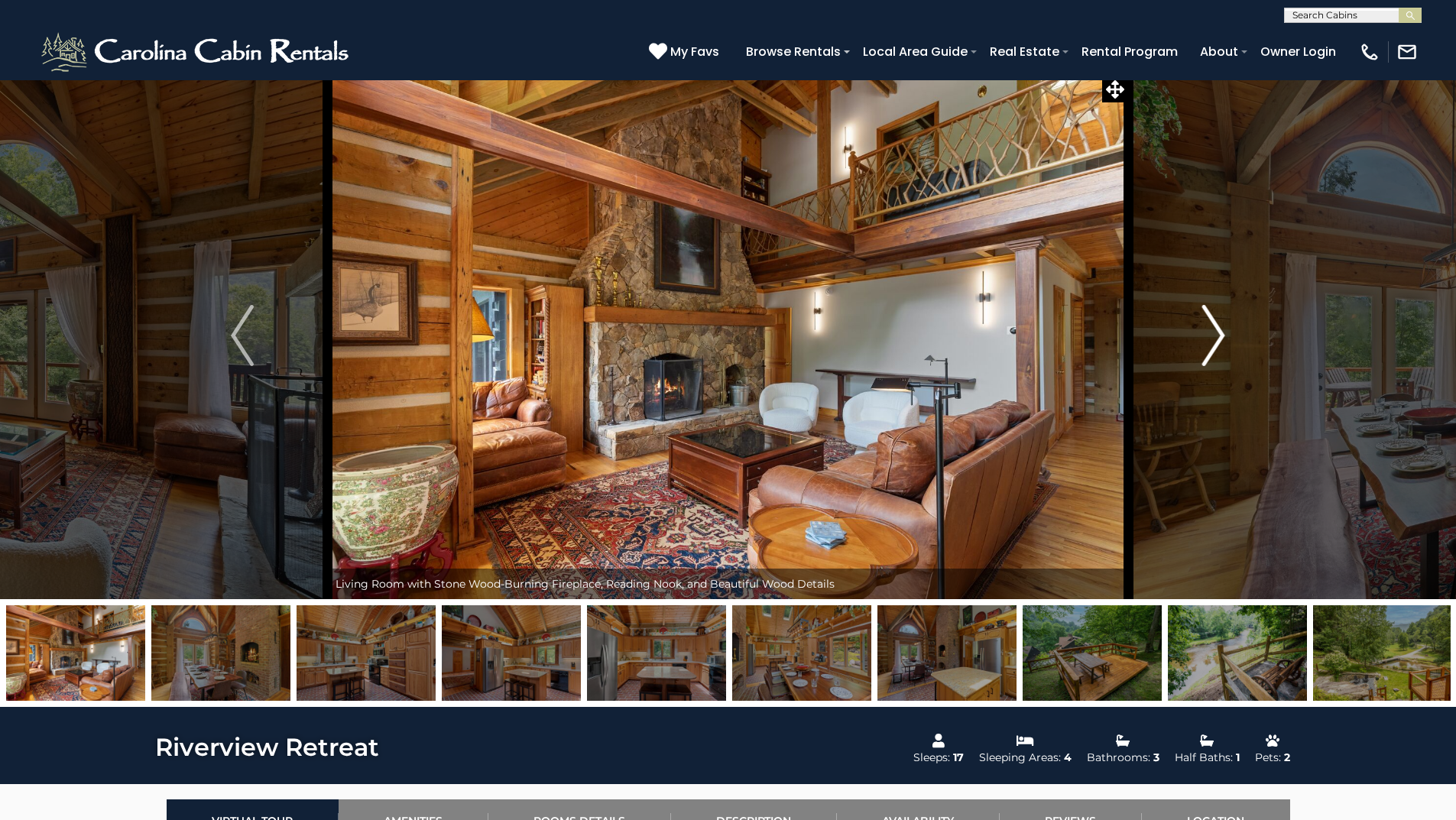
click at [1215, 334] on img "Next" at bounding box center [1213, 336] width 23 height 62
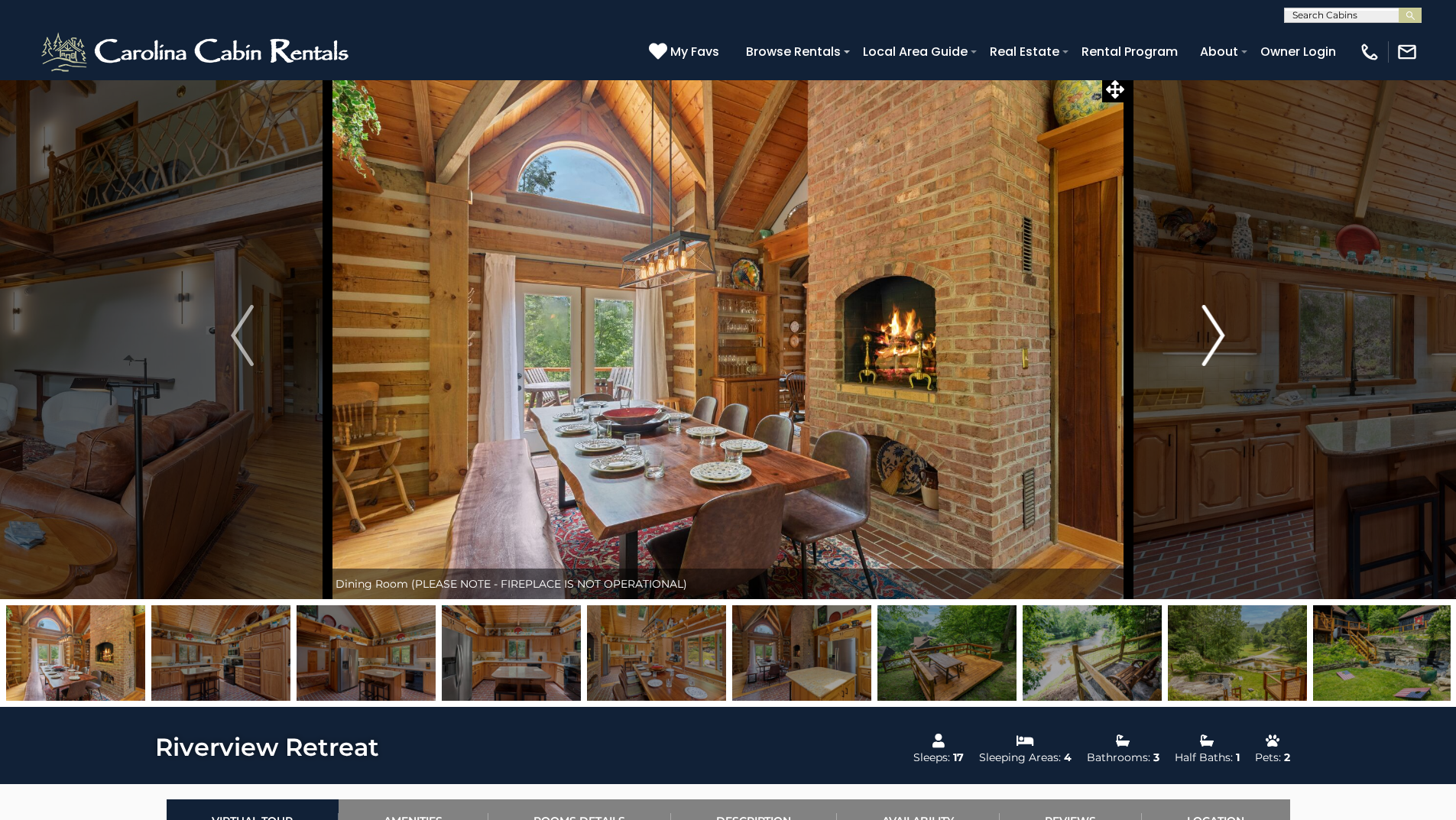
click at [1215, 334] on img "Next" at bounding box center [1213, 336] width 23 height 62
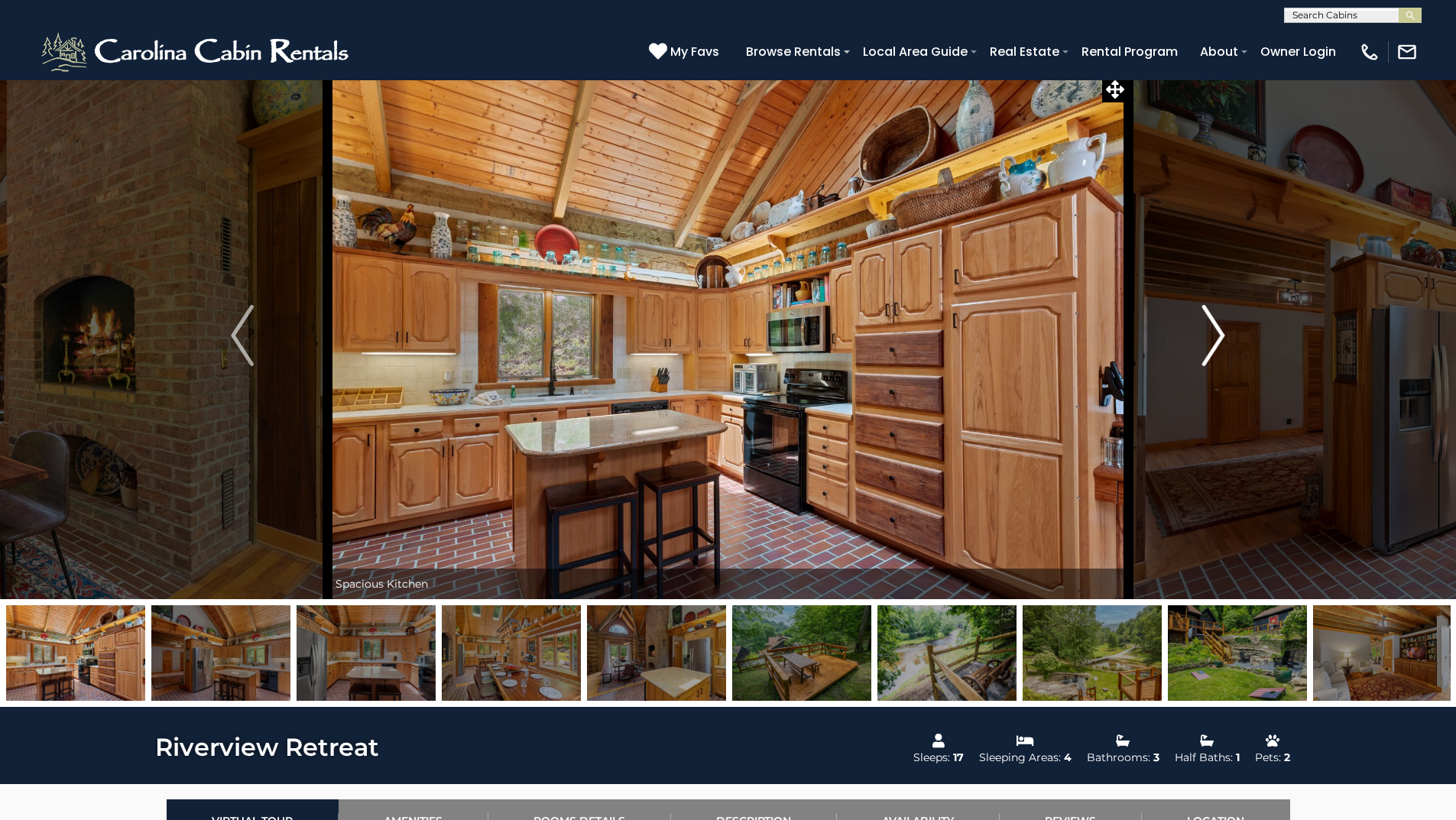
click at [1215, 334] on img "Next" at bounding box center [1213, 336] width 23 height 62
